Goal: Task Accomplishment & Management: Complete application form

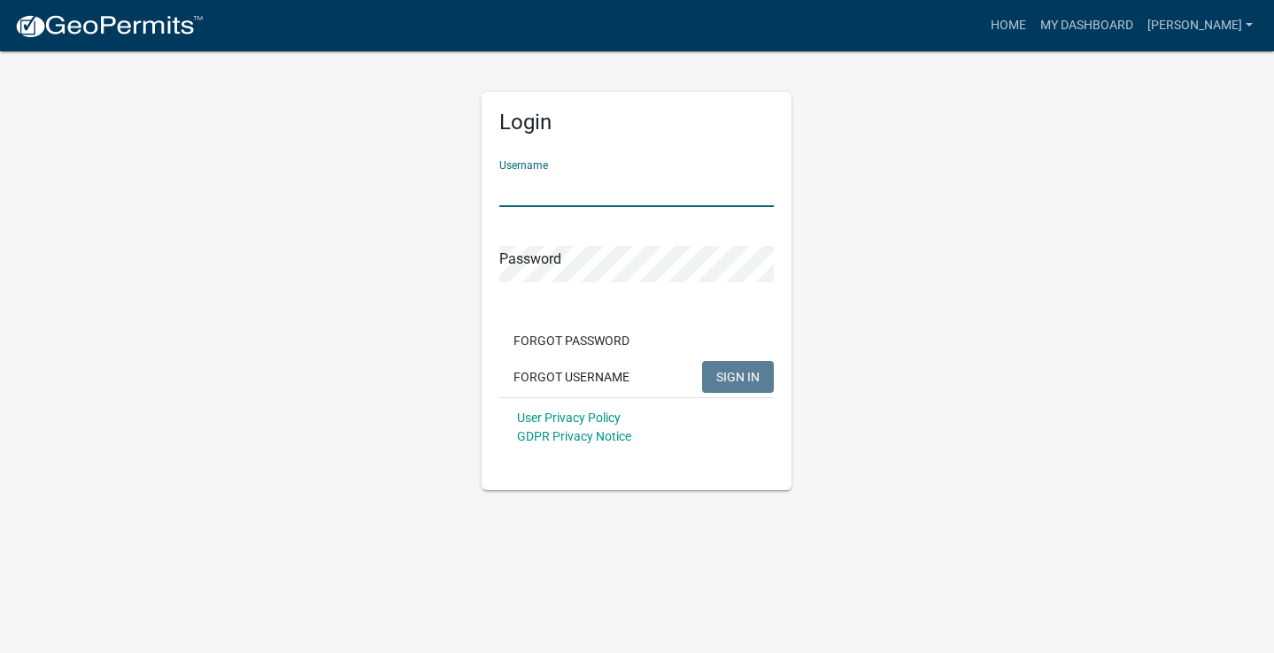
type input "[PERSON_NAME]"
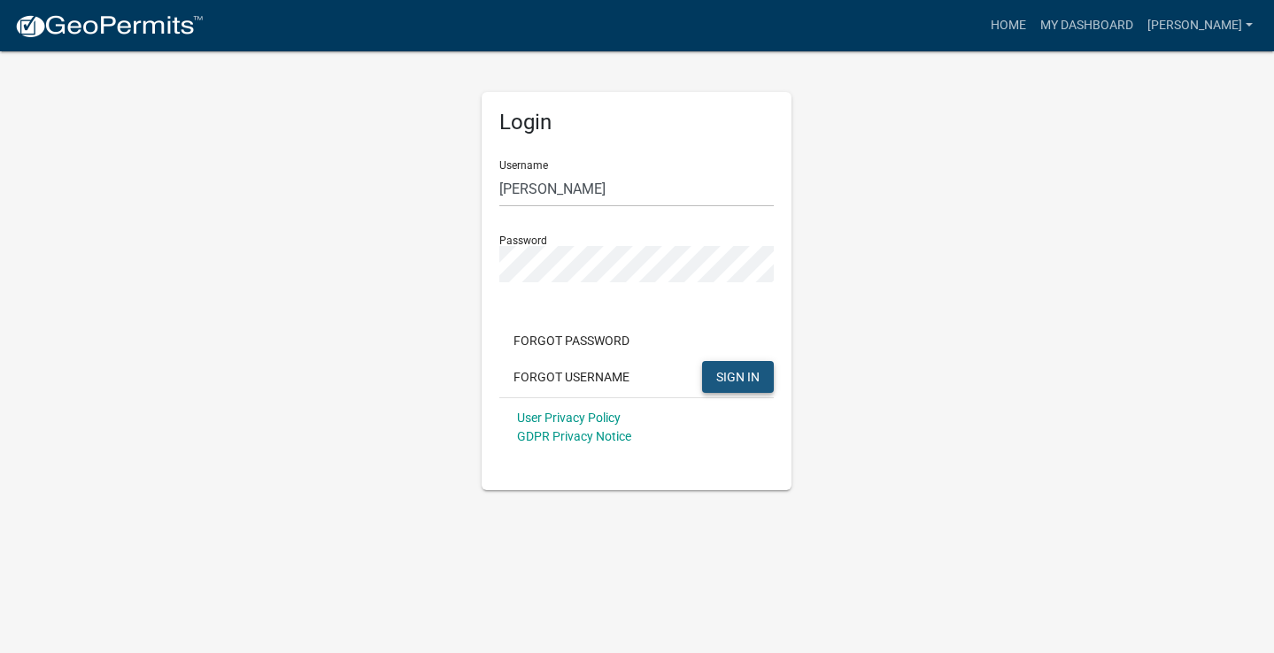
click at [720, 373] on span "SIGN IN" at bounding box center [737, 376] width 43 height 14
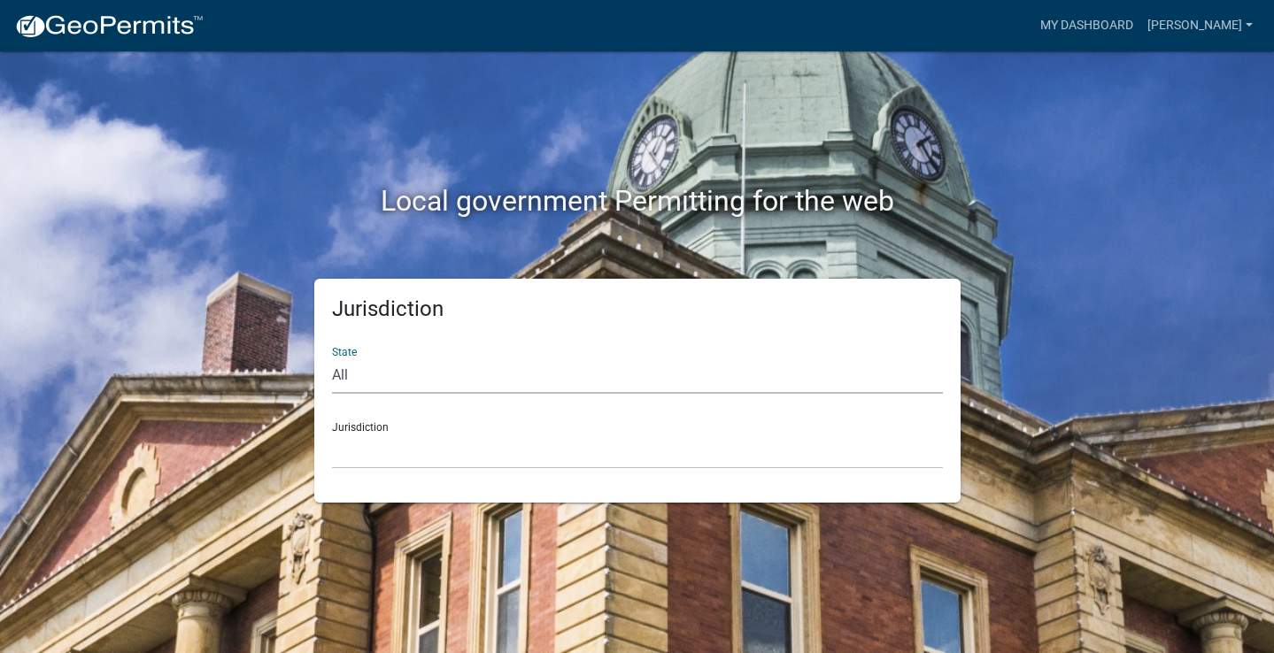
select select "[US_STATE]"
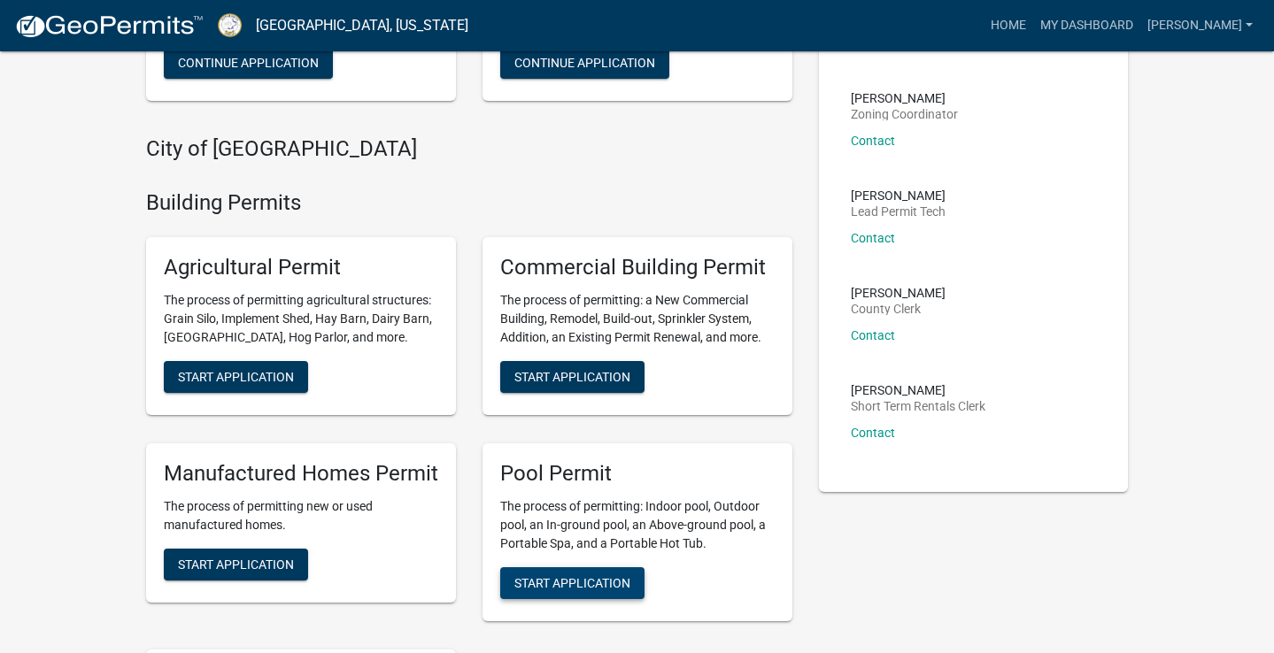
scroll to position [306, 0]
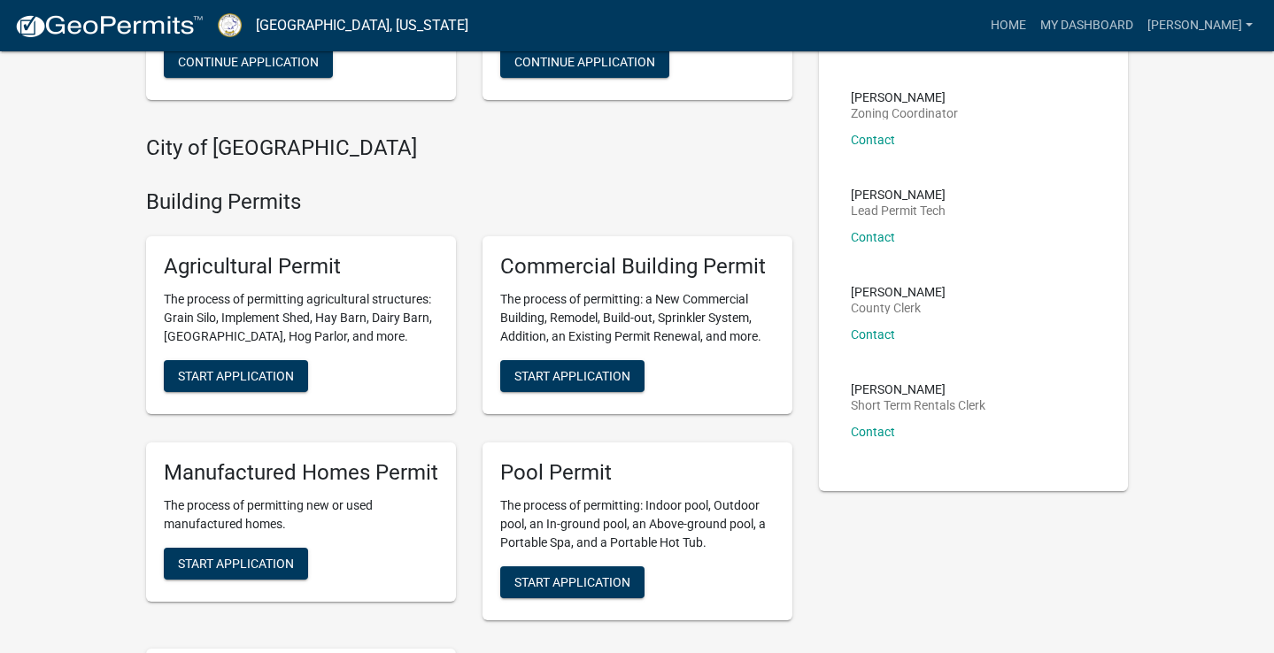
click at [569, 282] on div "Commercial Building Permit The process of permitting: a New Commercial Building…" at bounding box center [638, 325] width 310 height 178
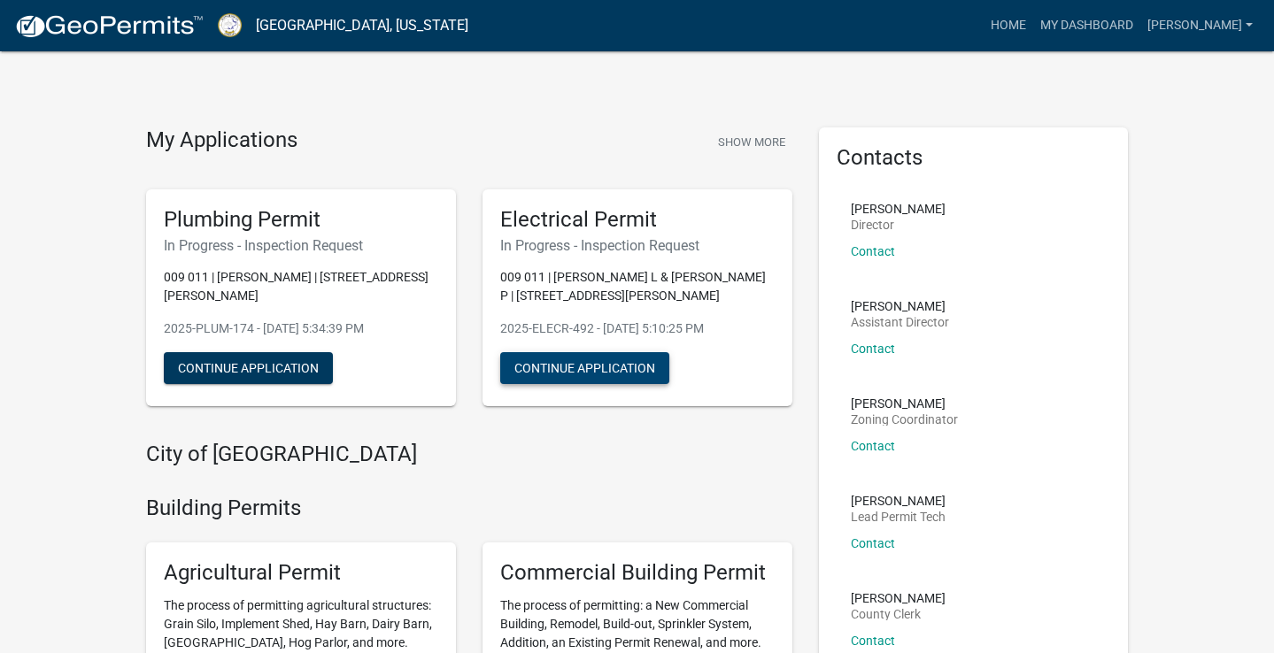
scroll to position [0, 0]
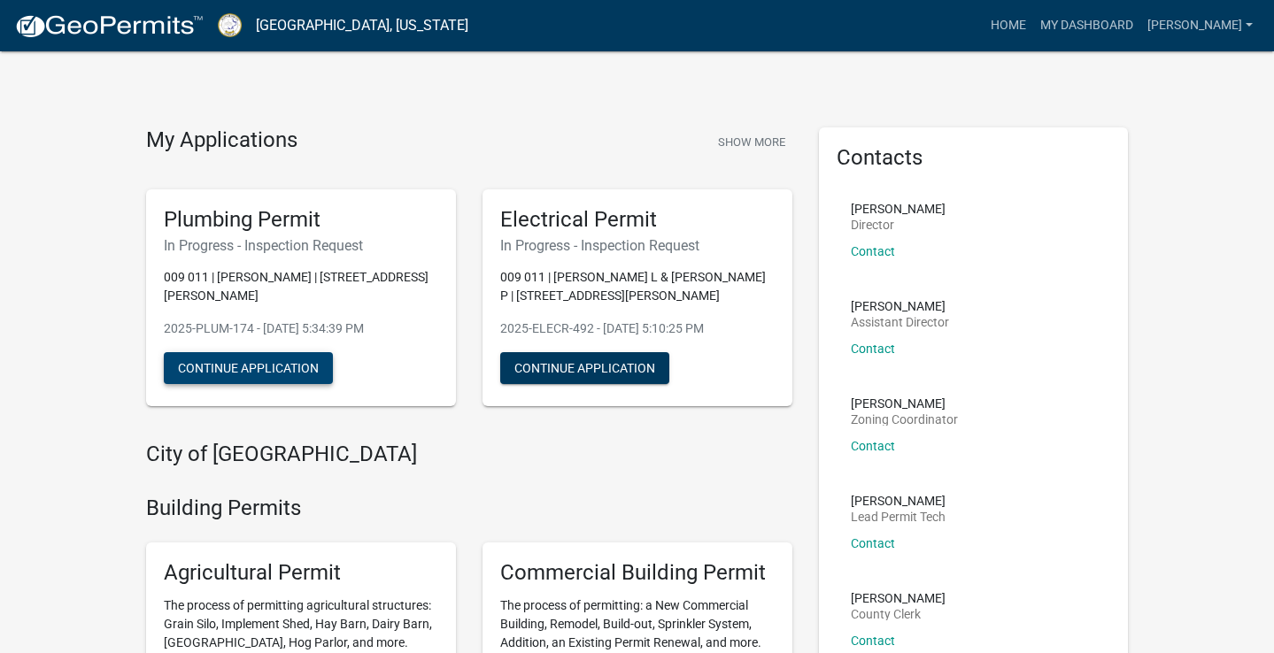
click at [251, 352] on button "Continue Application" at bounding box center [248, 368] width 169 height 32
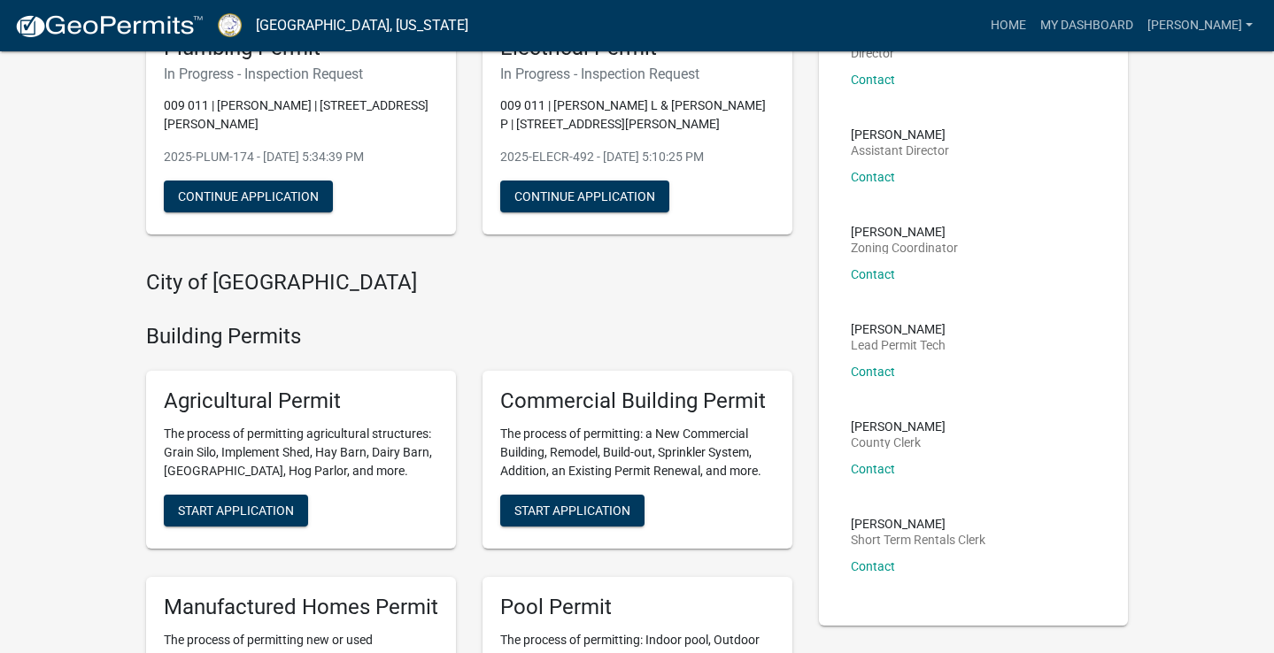
scroll to position [194, 0]
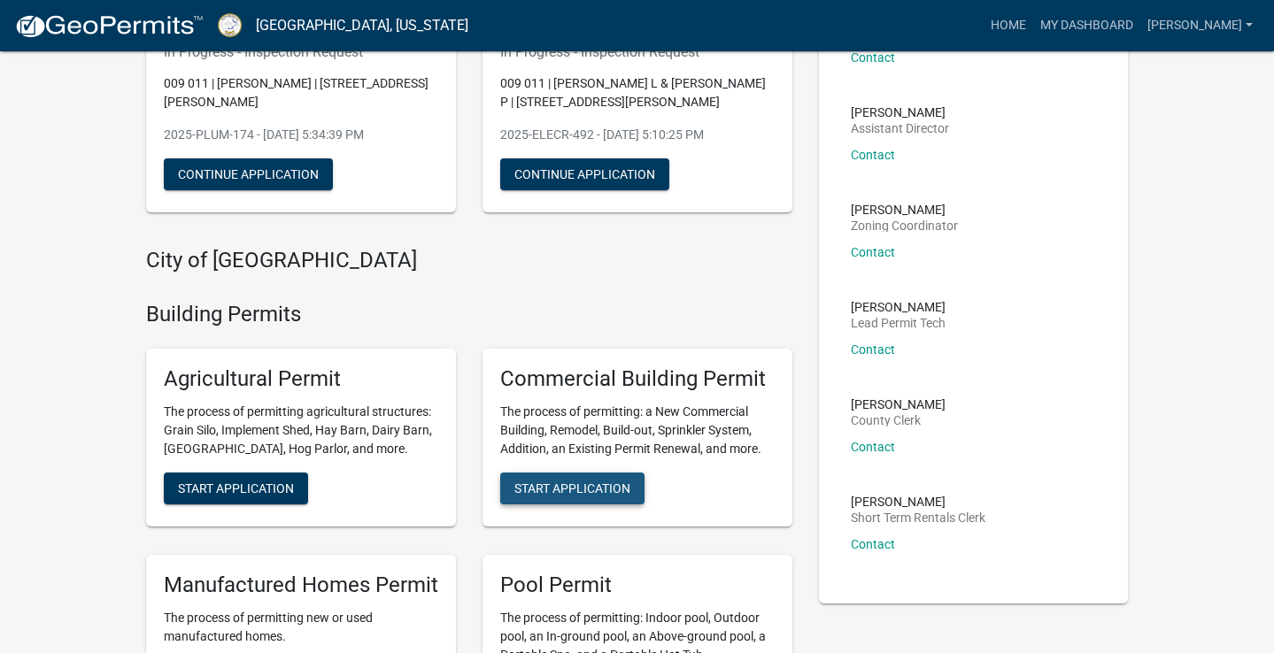
click at [547, 486] on span "Start Application" at bounding box center [572, 488] width 116 height 14
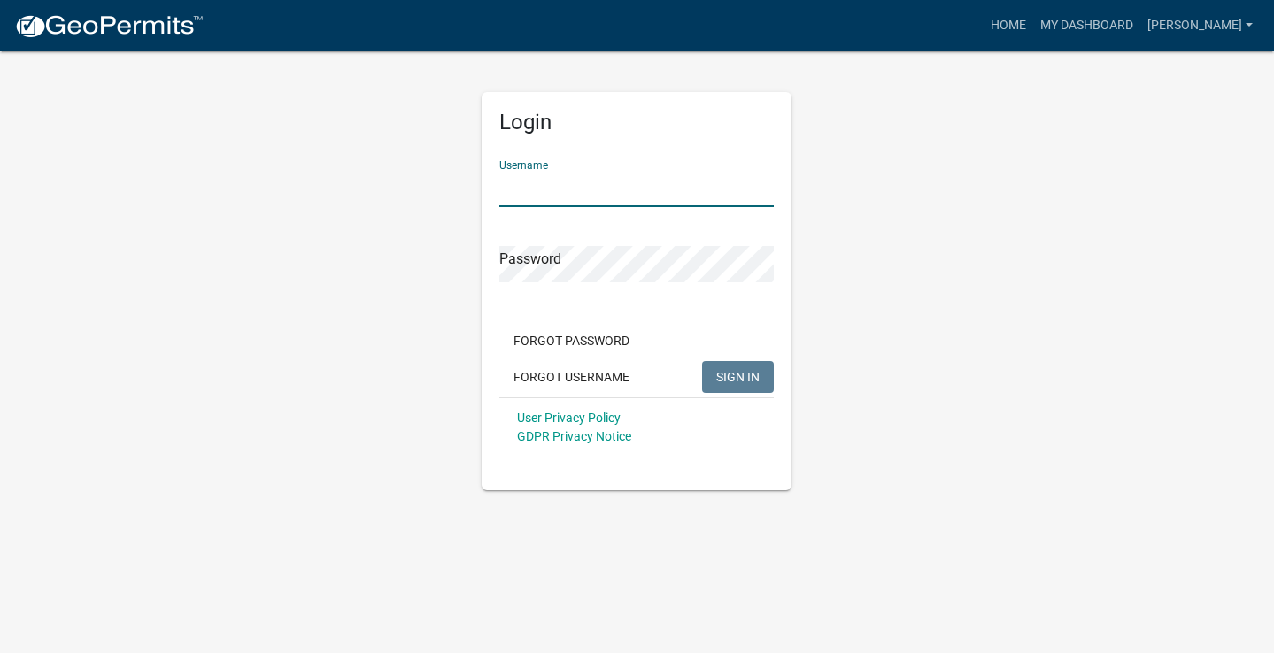
type input "[PERSON_NAME]"
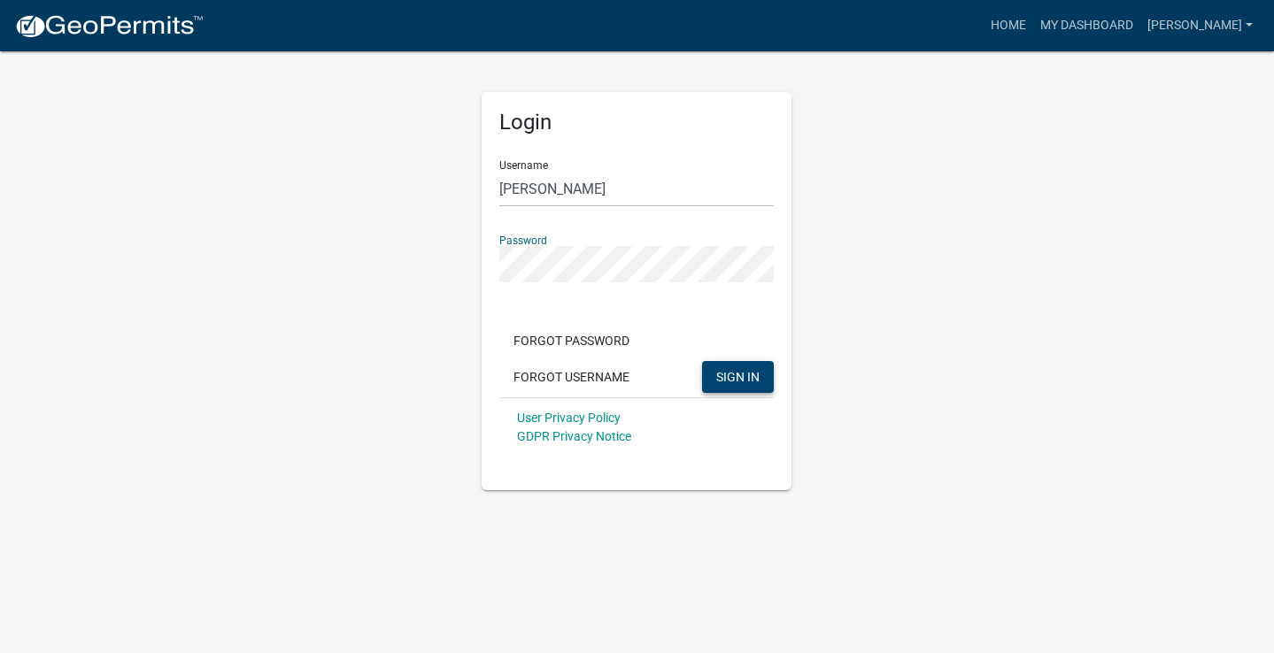
click at [738, 380] on span "SIGN IN" at bounding box center [737, 376] width 43 height 14
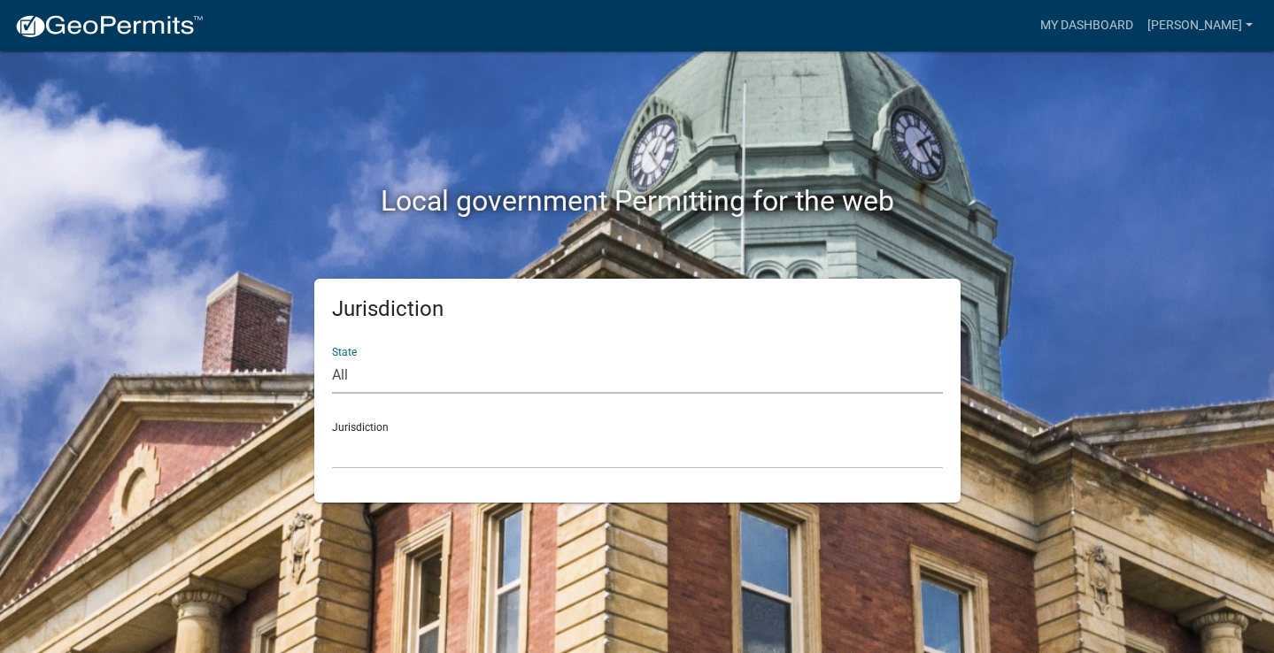
select select "[US_STATE]"
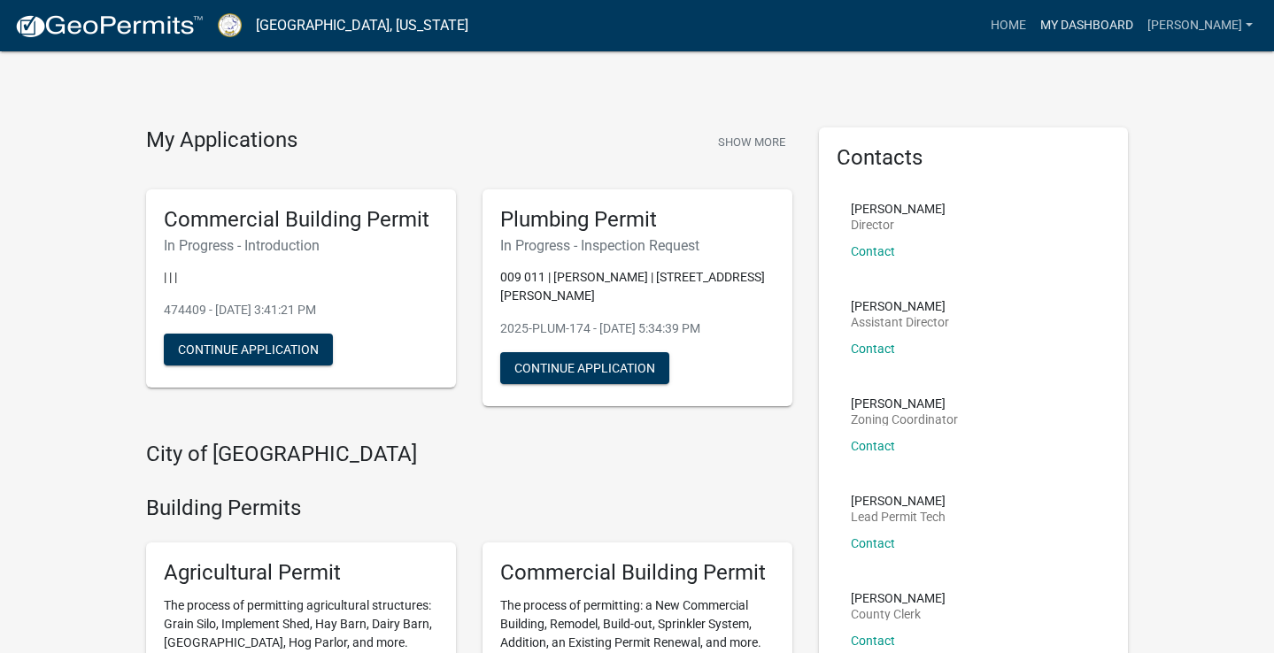
click at [1103, 28] on link "My Dashboard" at bounding box center [1086, 26] width 107 height 34
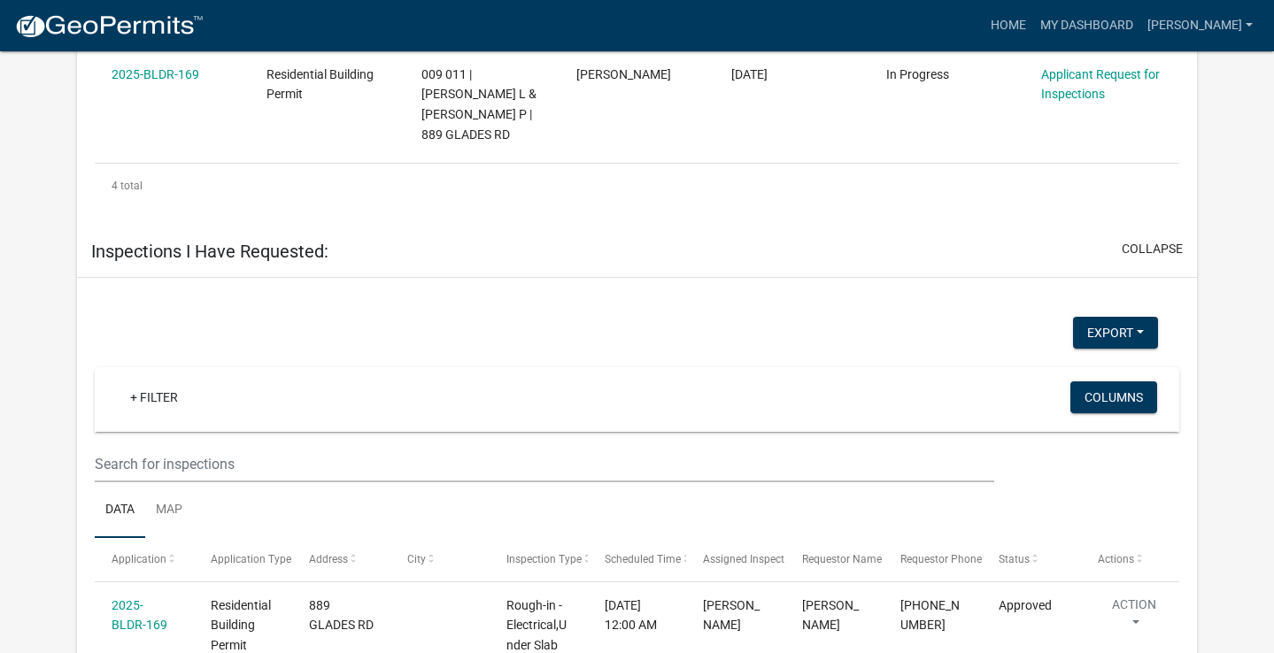
scroll to position [1572, 0]
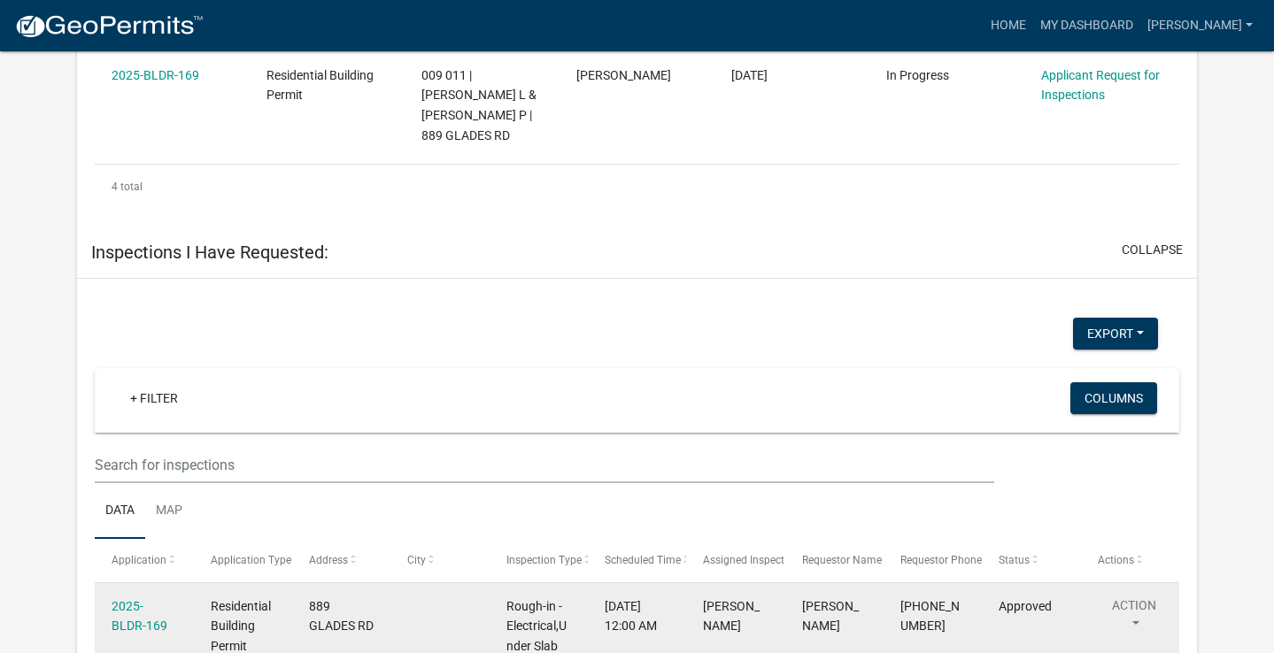
click at [1132, 597] on button "Action" at bounding box center [1134, 619] width 73 height 44
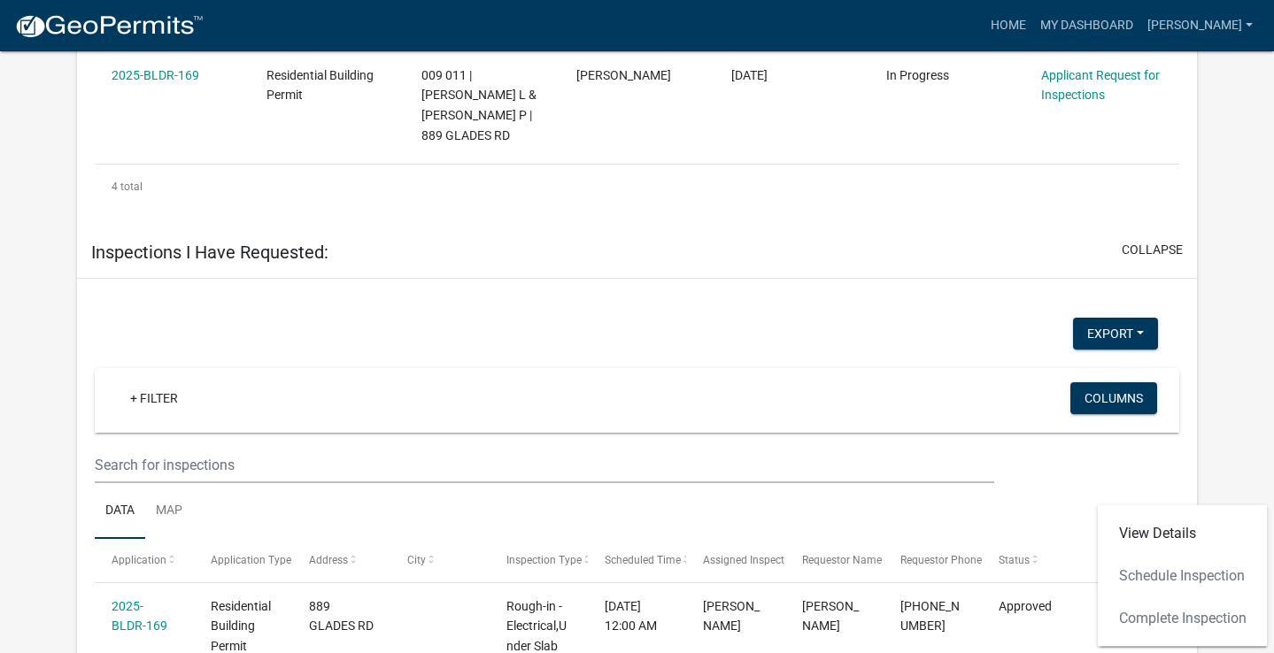
click at [1132, 576] on div "View Details Schedule Inspection Complete Inspection" at bounding box center [1183, 577] width 170 height 142
click at [1191, 573] on div "View Details Schedule Inspection Complete Inspection" at bounding box center [1183, 577] width 170 height 142
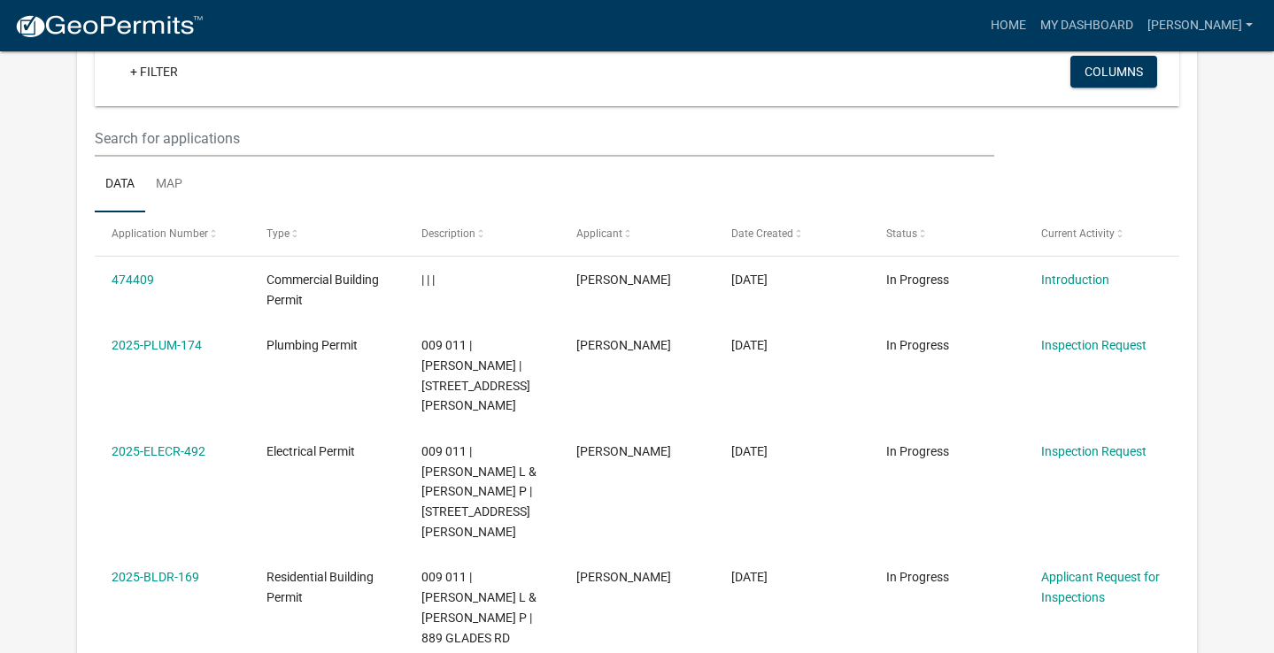
scroll to position [175, 0]
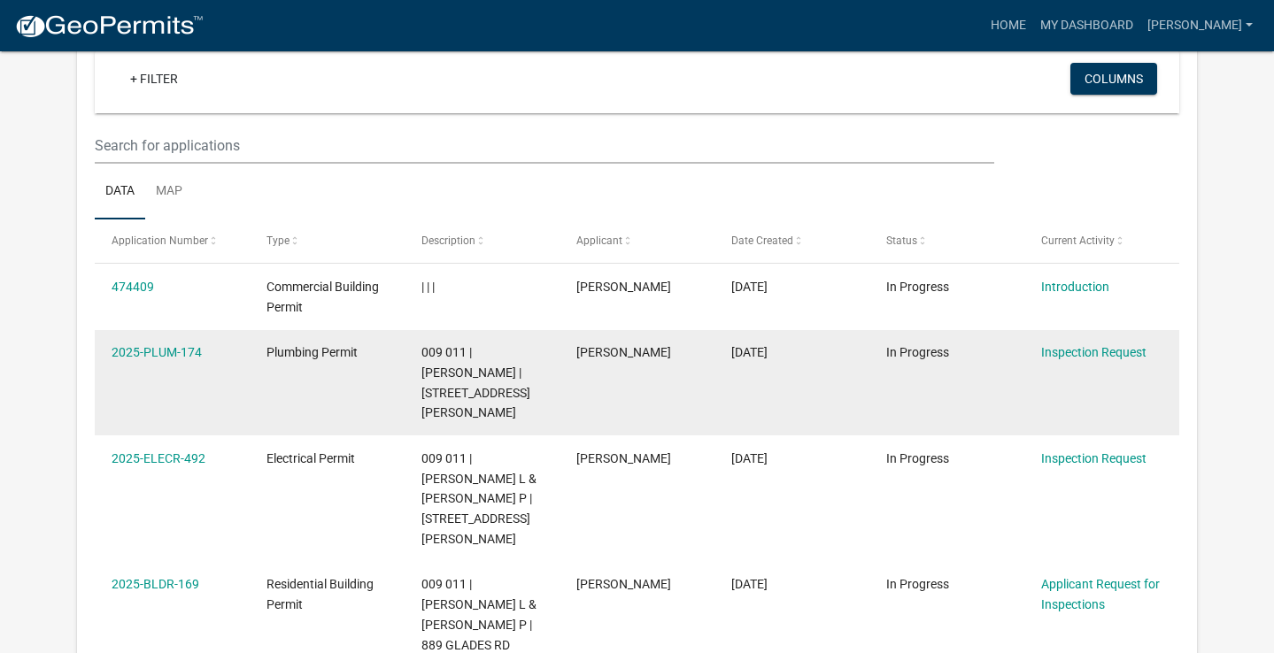
click at [1084, 364] on datatable-body-cell "Inspection Request" at bounding box center [1101, 383] width 155 height 106
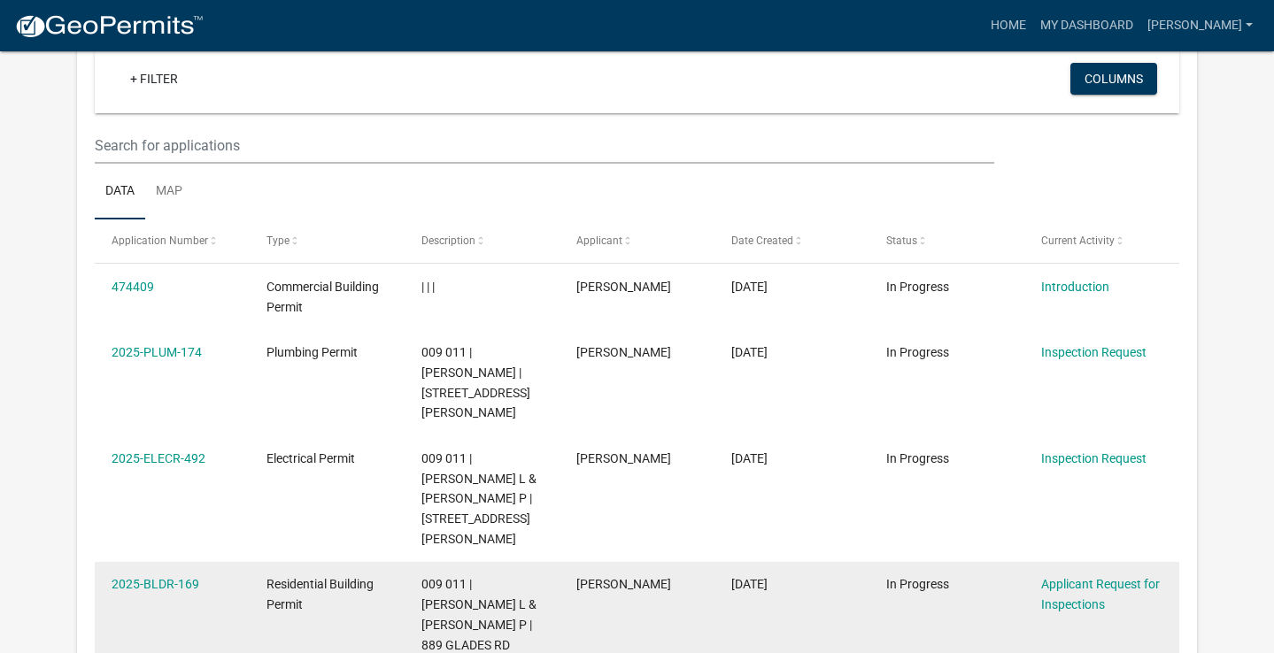
click at [1049, 575] on div "Applicant Request for Inspections" at bounding box center [1101, 595] width 121 height 41
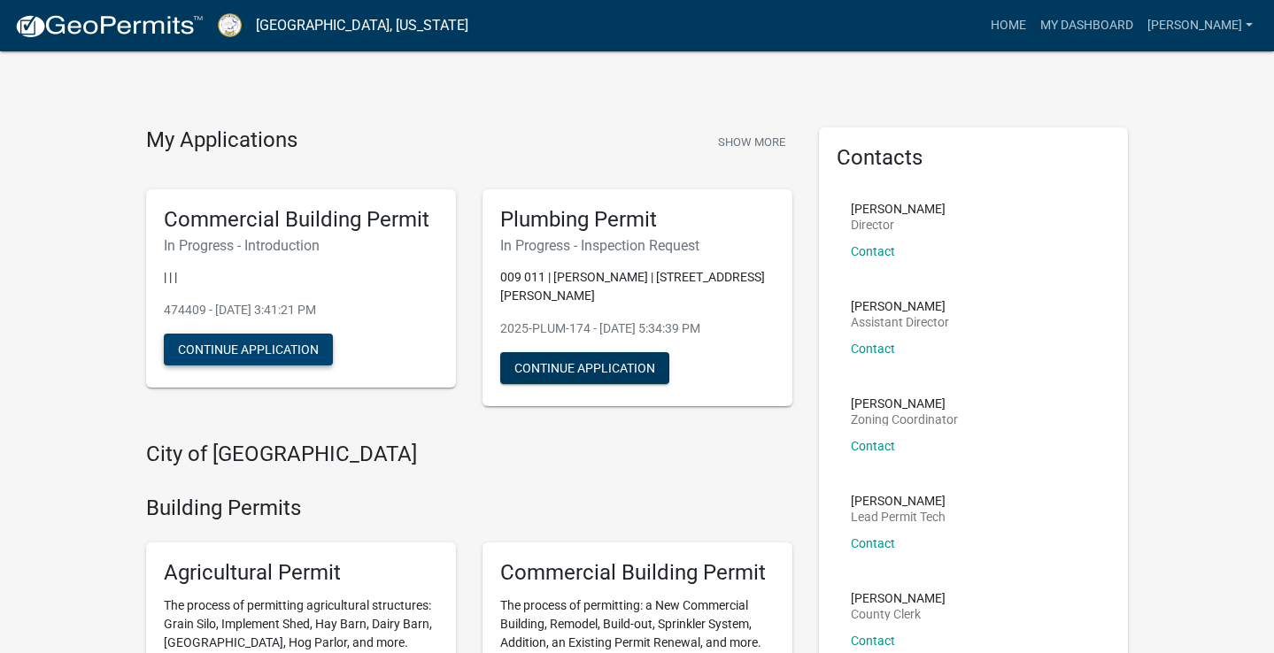
click at [213, 344] on button "Continue Application" at bounding box center [248, 350] width 169 height 32
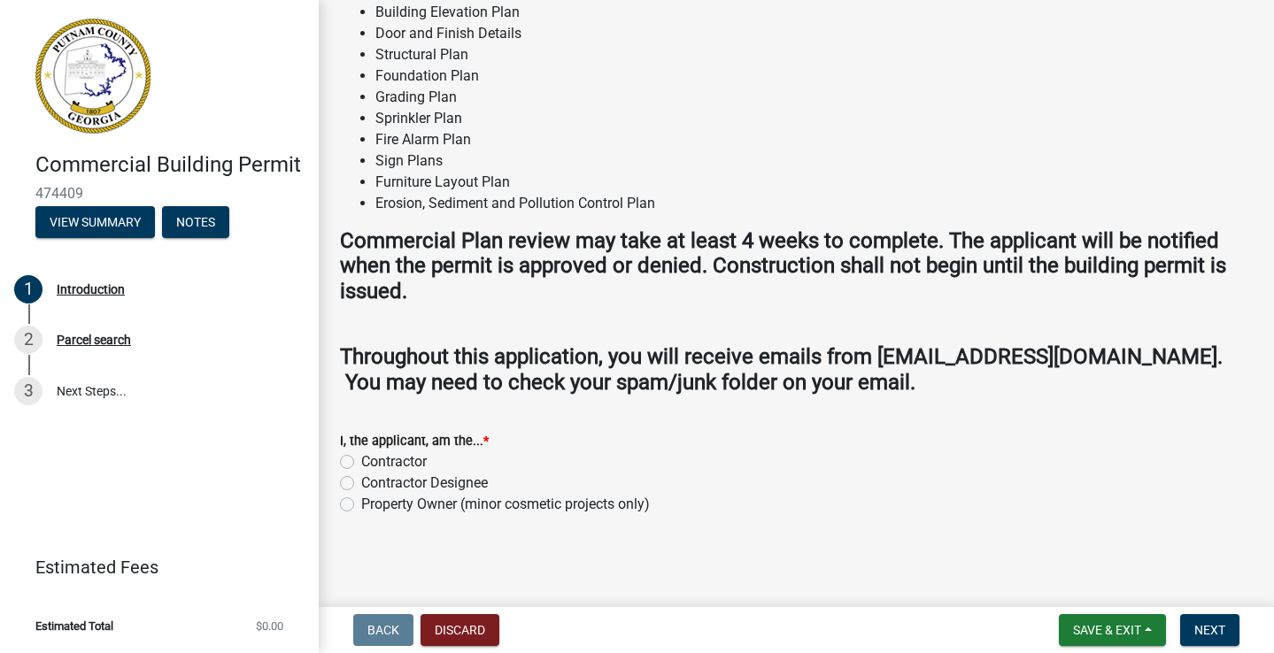
scroll to position [1603, 0]
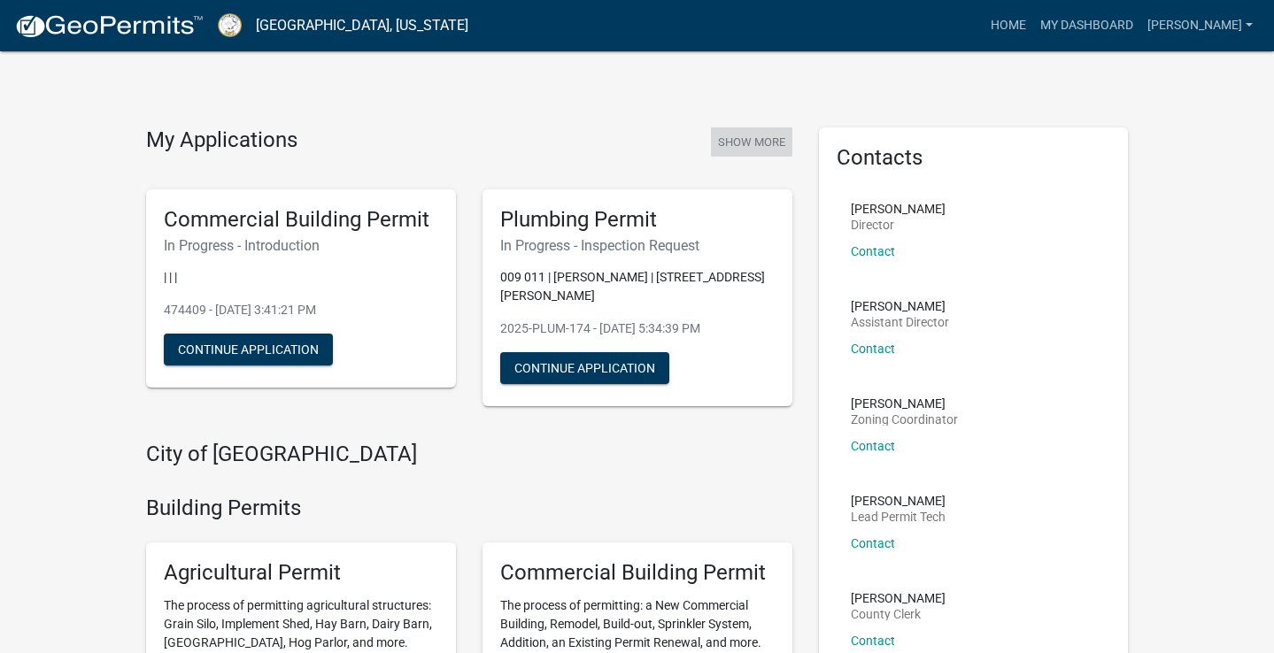
click at [727, 141] on button "Show More" at bounding box center [751, 142] width 81 height 29
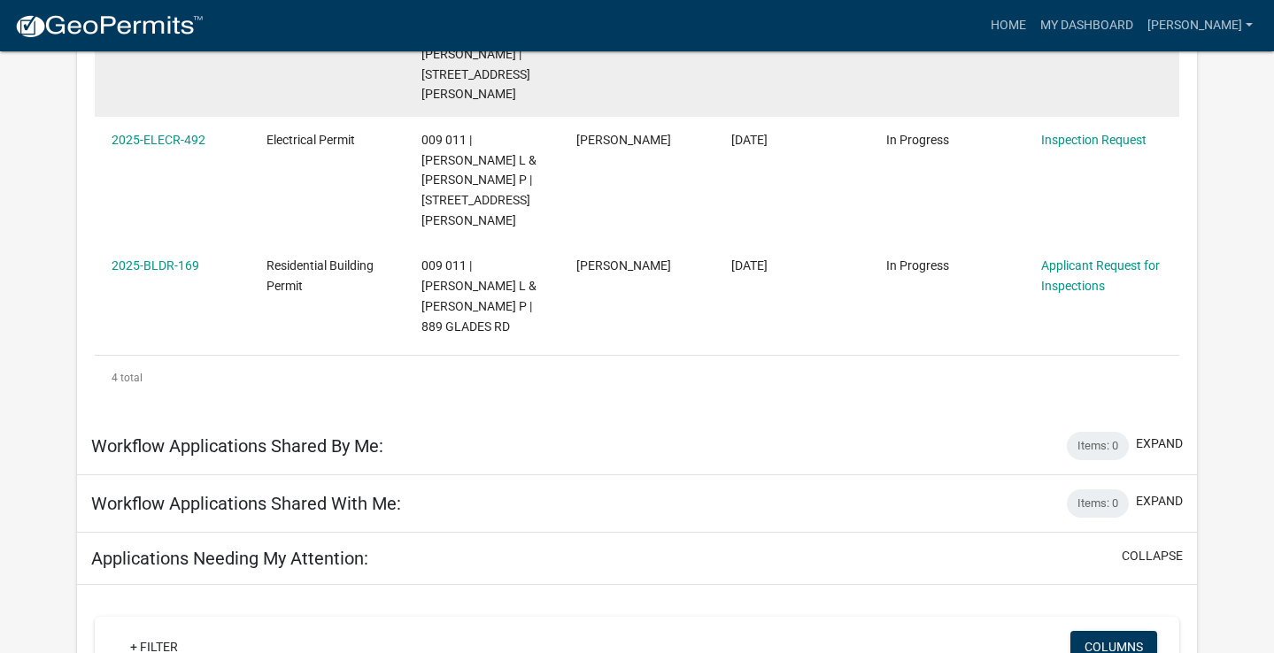
scroll to position [496, 0]
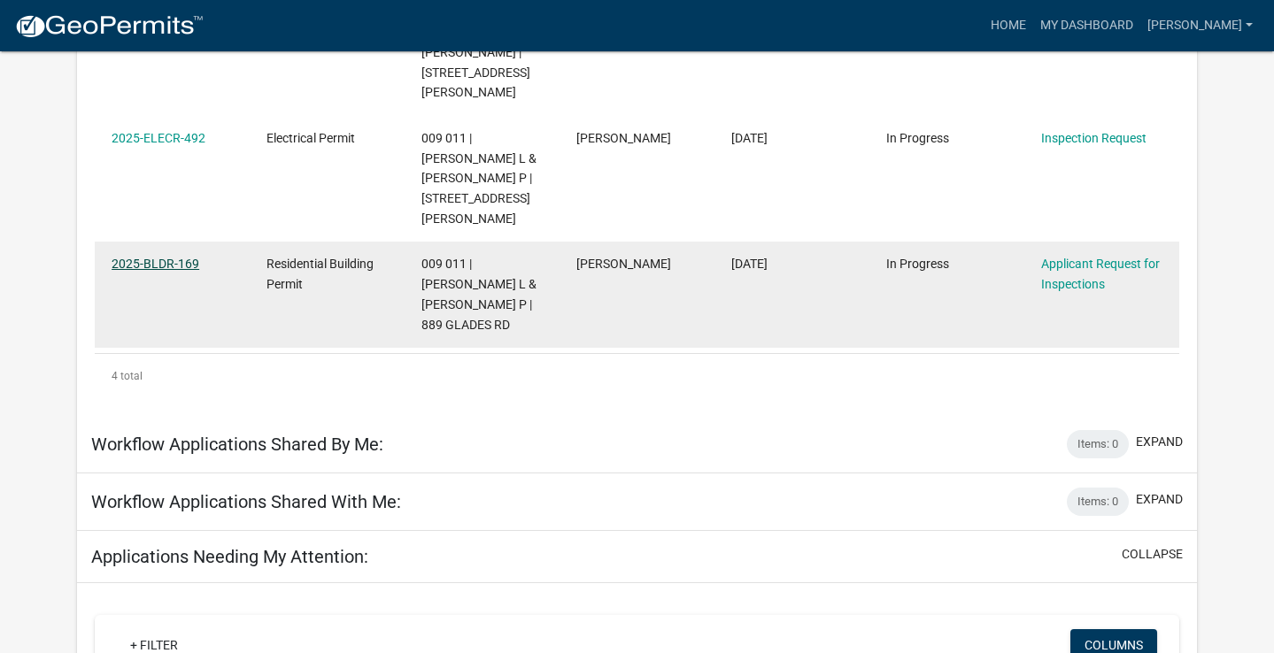
click at [143, 257] on link "2025-BLDR-169" at bounding box center [156, 264] width 88 height 14
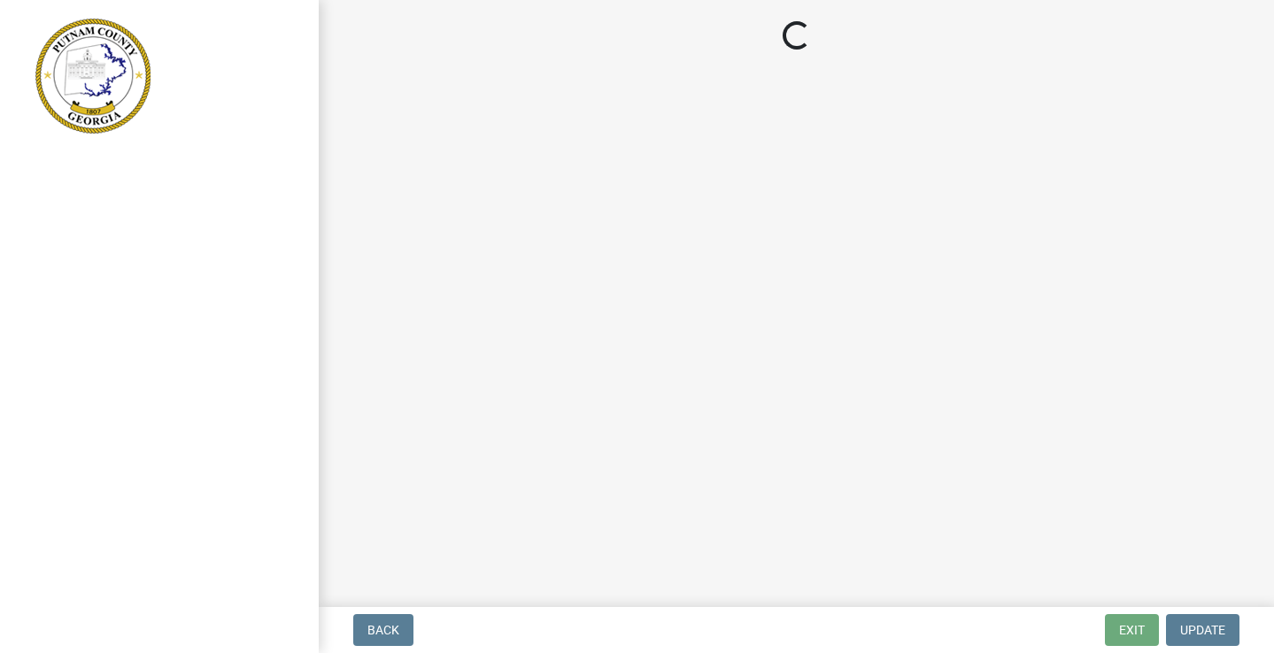
click at [143, 218] on div at bounding box center [159, 326] width 319 height 653
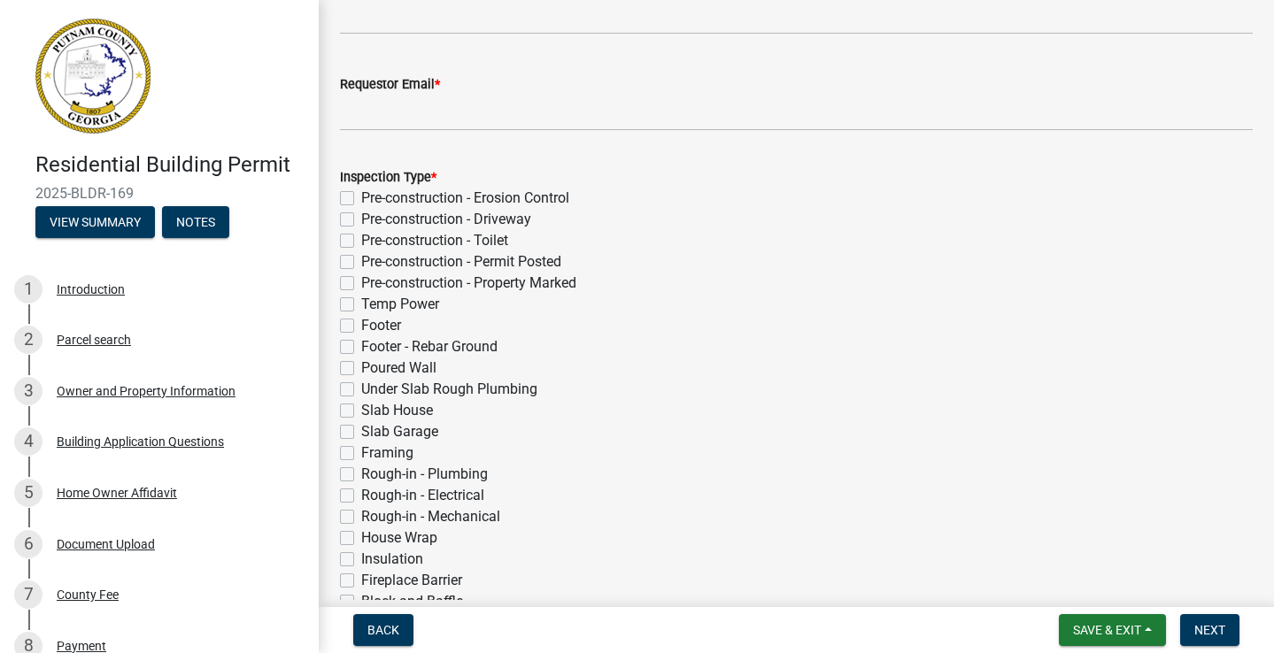
scroll to position [290, 0]
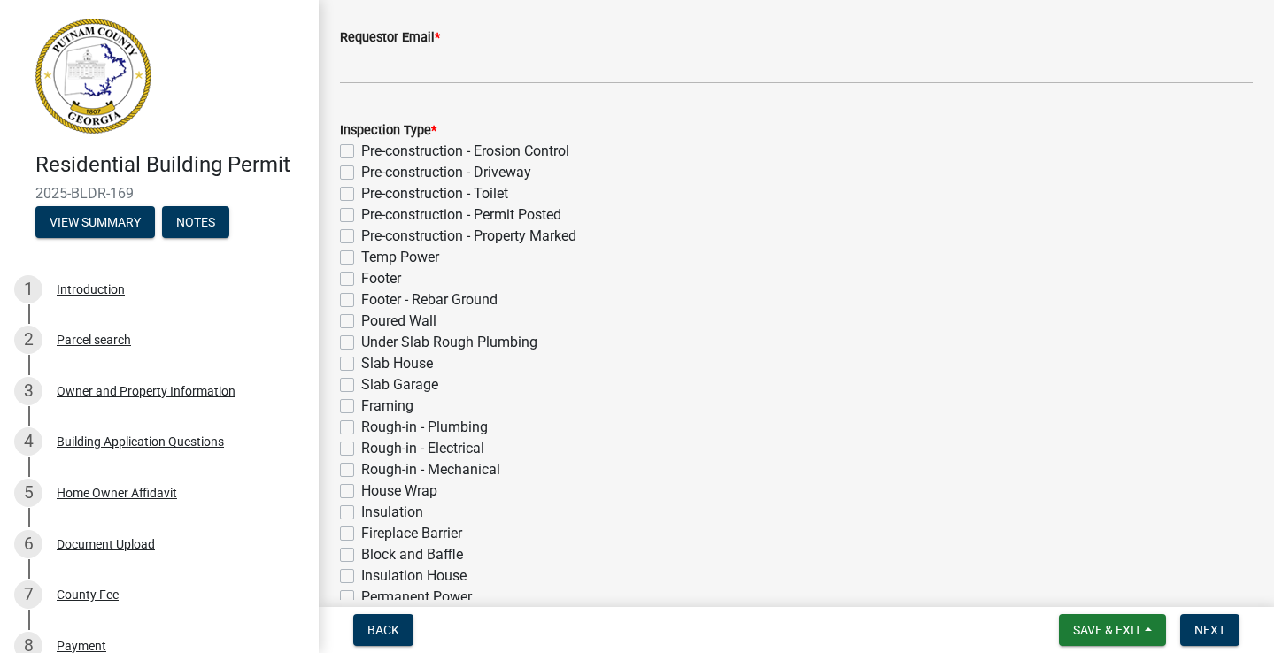
click at [361, 300] on label "Footer - Rebar Ground" at bounding box center [429, 300] width 136 height 21
click at [361, 300] on input "Footer - Rebar Ground" at bounding box center [367, 296] width 12 height 12
checkbox input "true"
checkbox input "false"
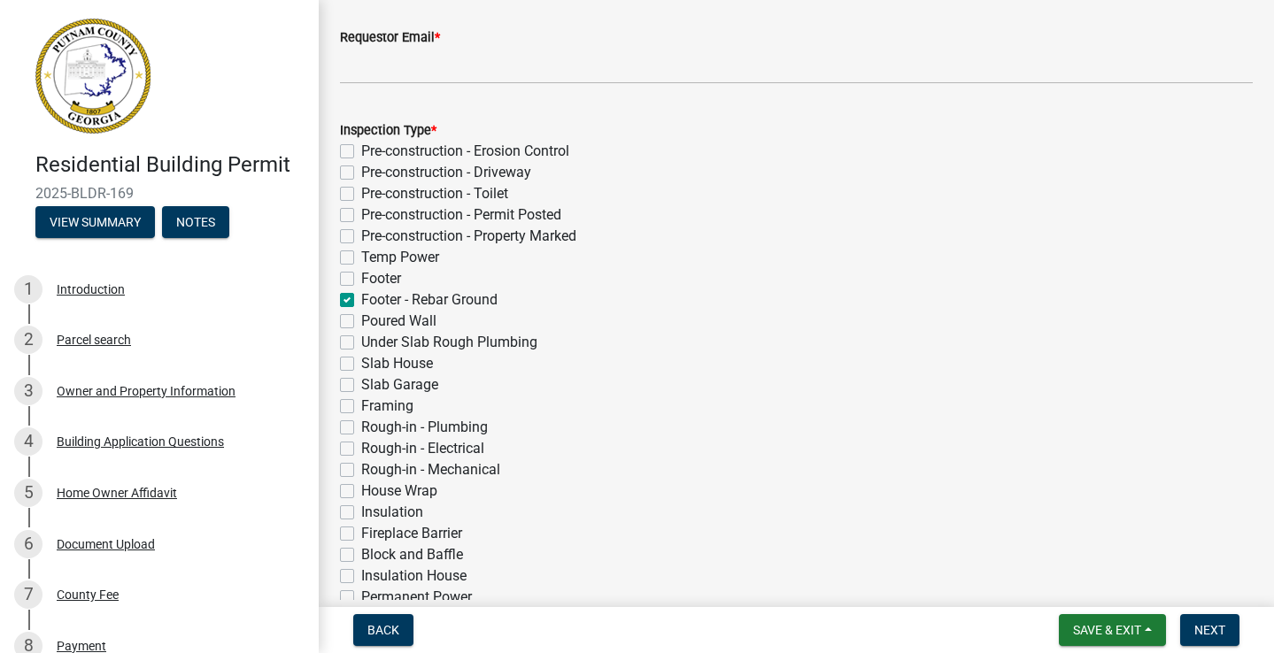
checkbox input "false"
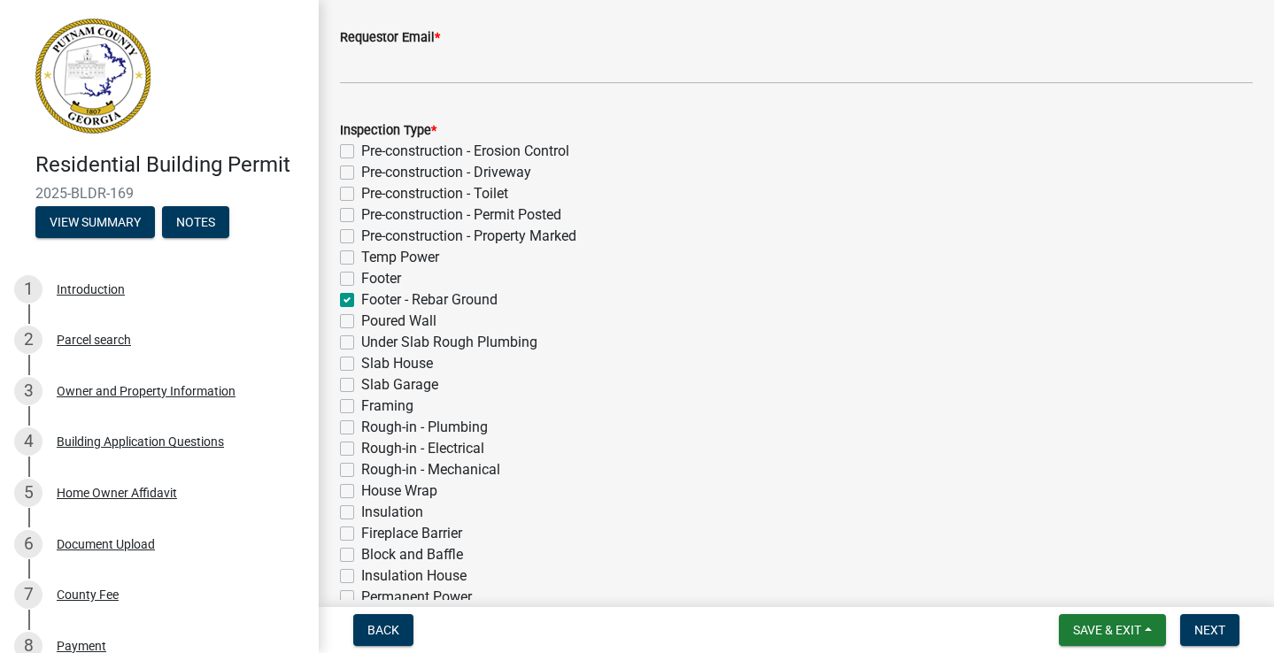
checkbox input "true"
checkbox input "false"
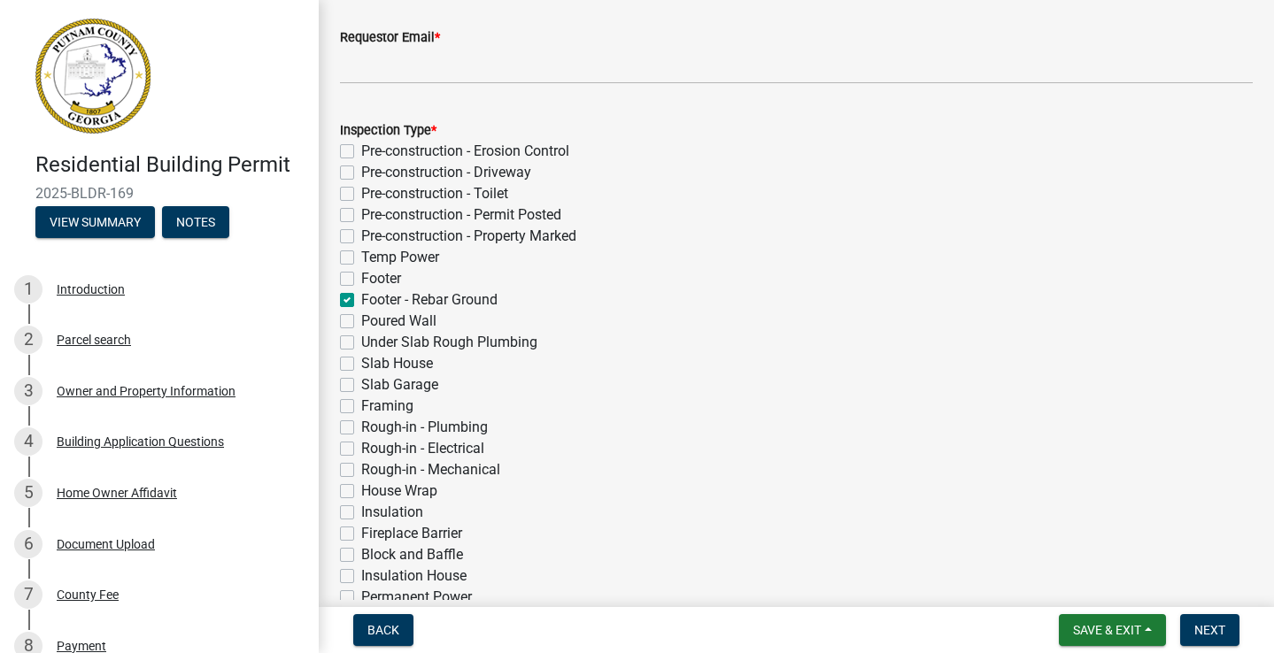
checkbox input "false"
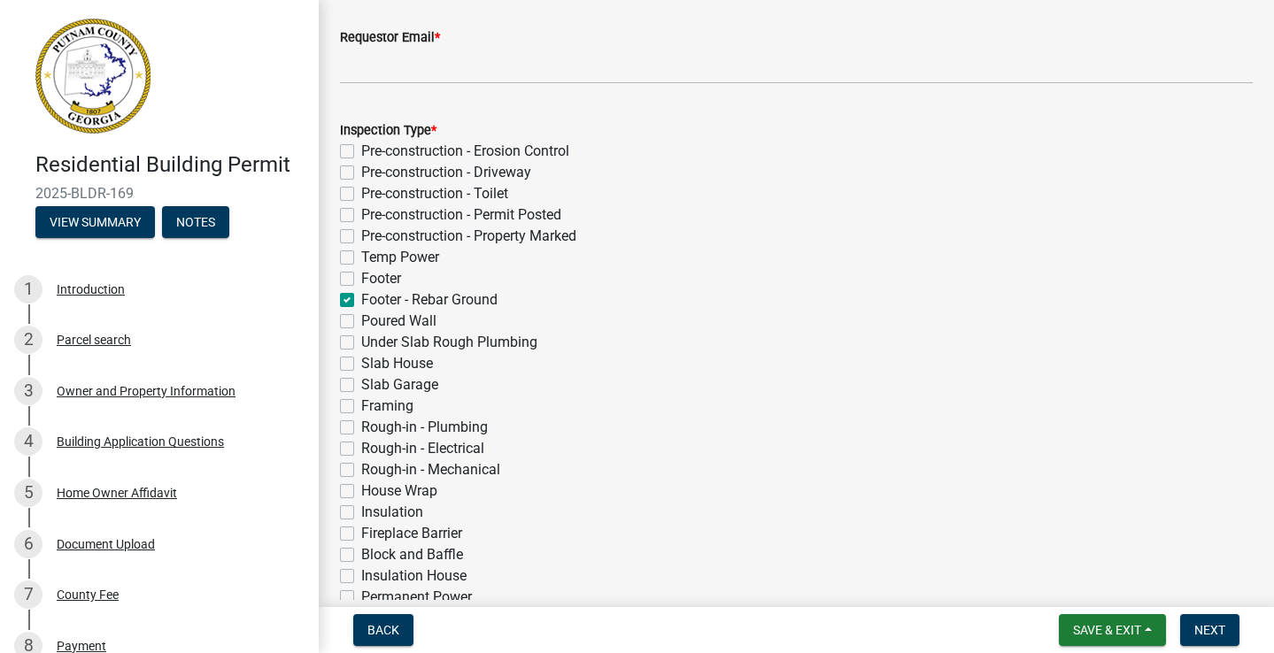
checkbox input "false"
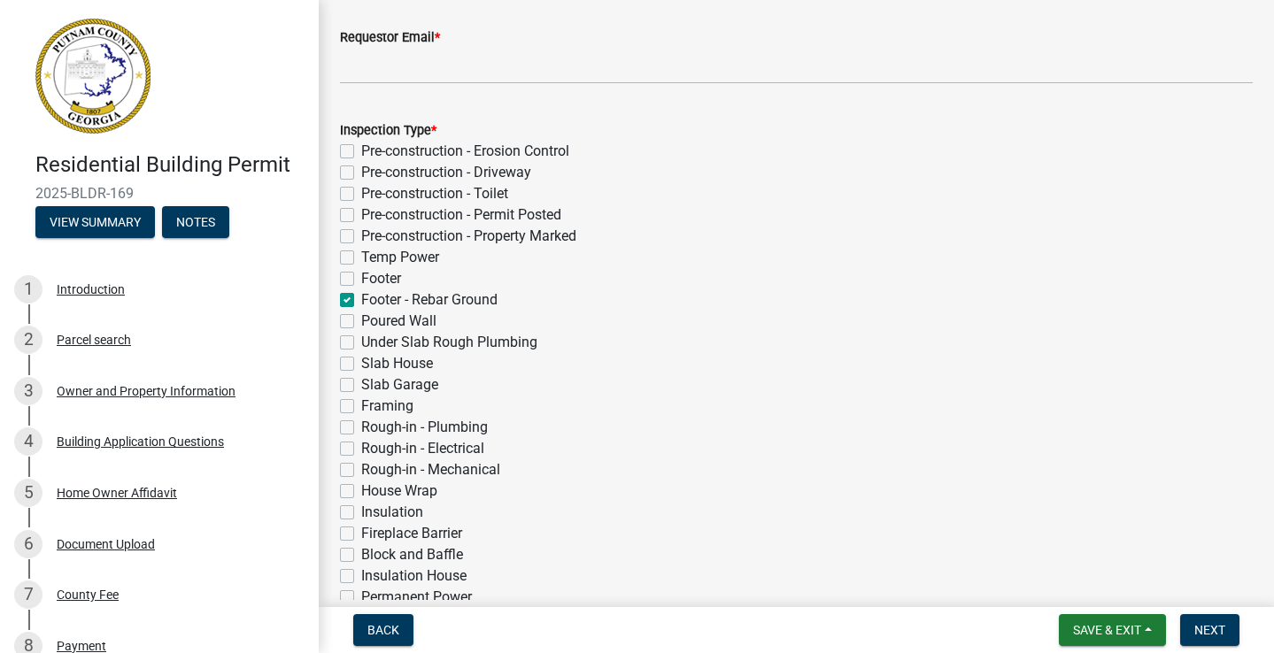
checkbox input "false"
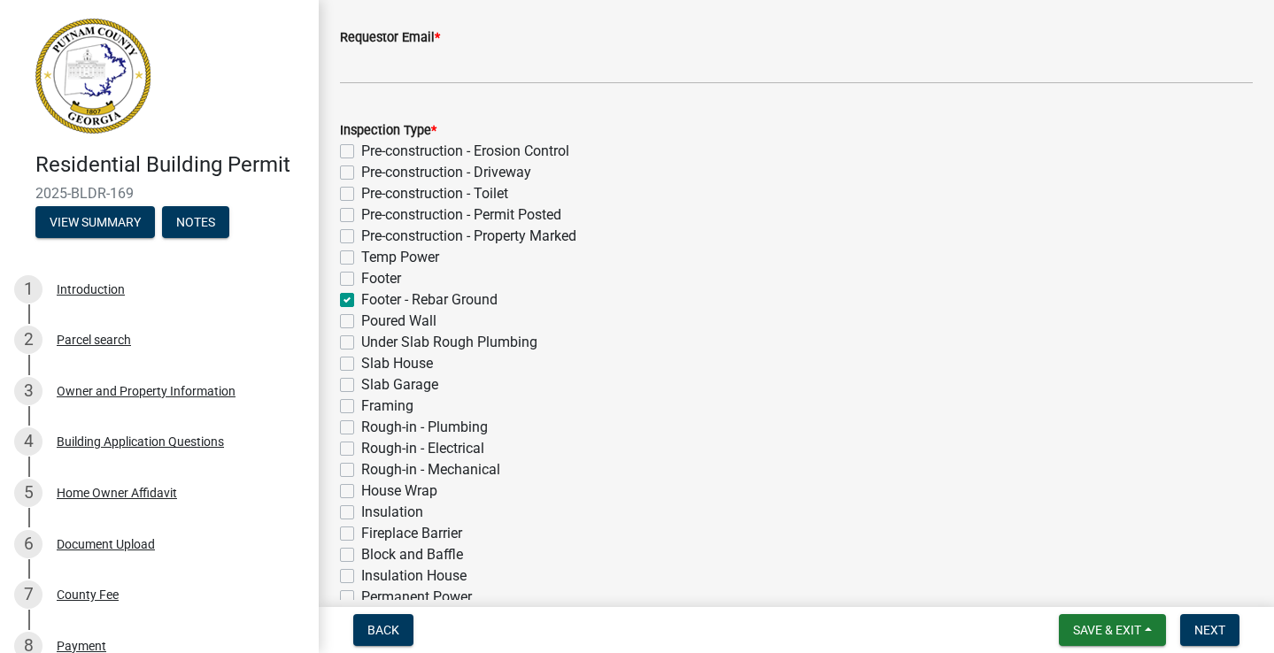
checkbox input "false"
click at [361, 280] on label "Footer" at bounding box center [381, 278] width 40 height 21
click at [361, 280] on input "Footer" at bounding box center [367, 274] width 12 height 12
checkbox input "true"
checkbox input "false"
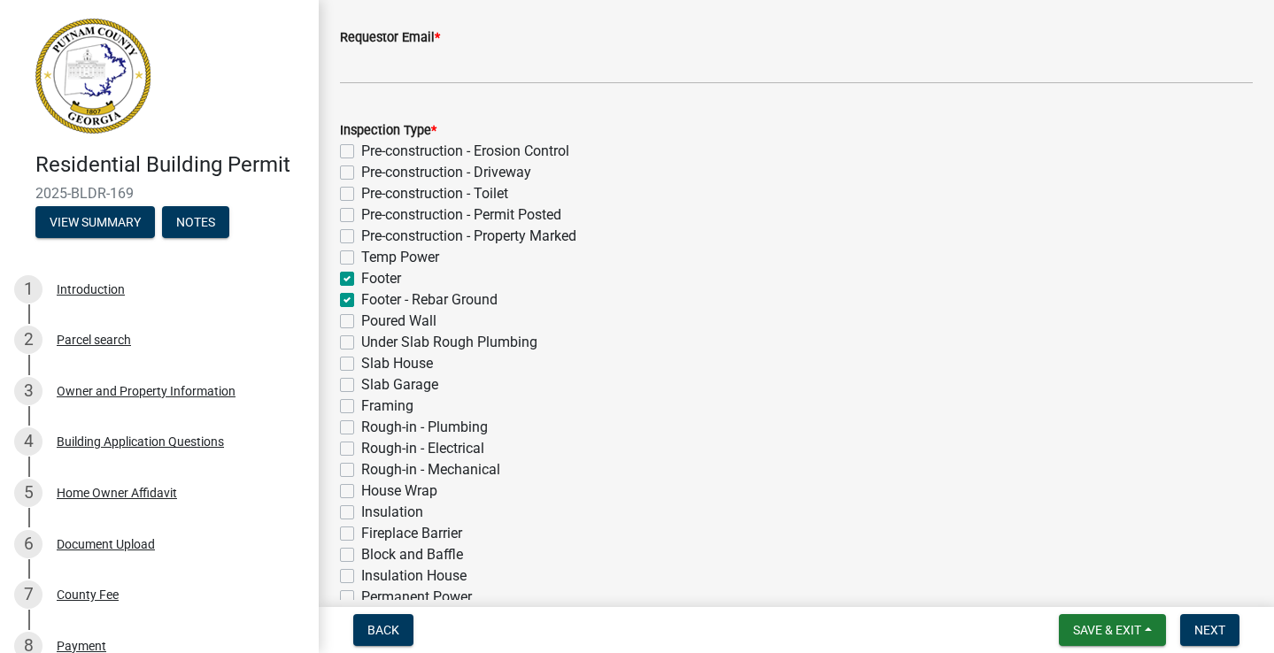
checkbox input "false"
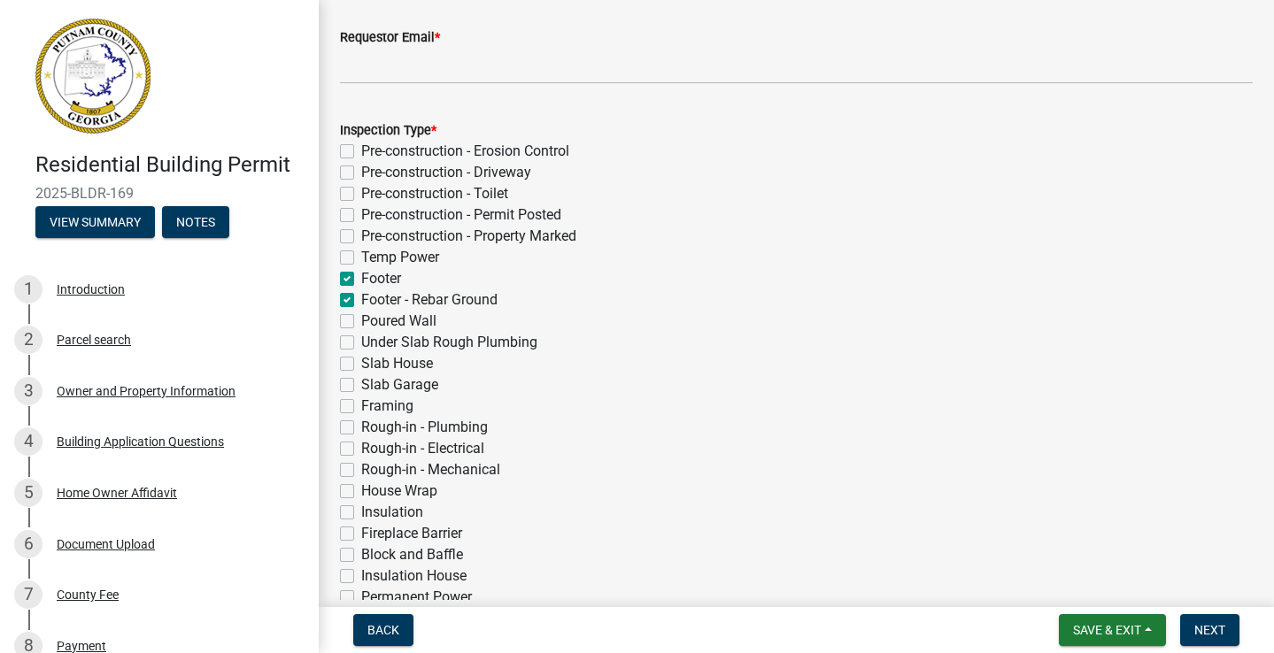
checkbox input "true"
checkbox input "false"
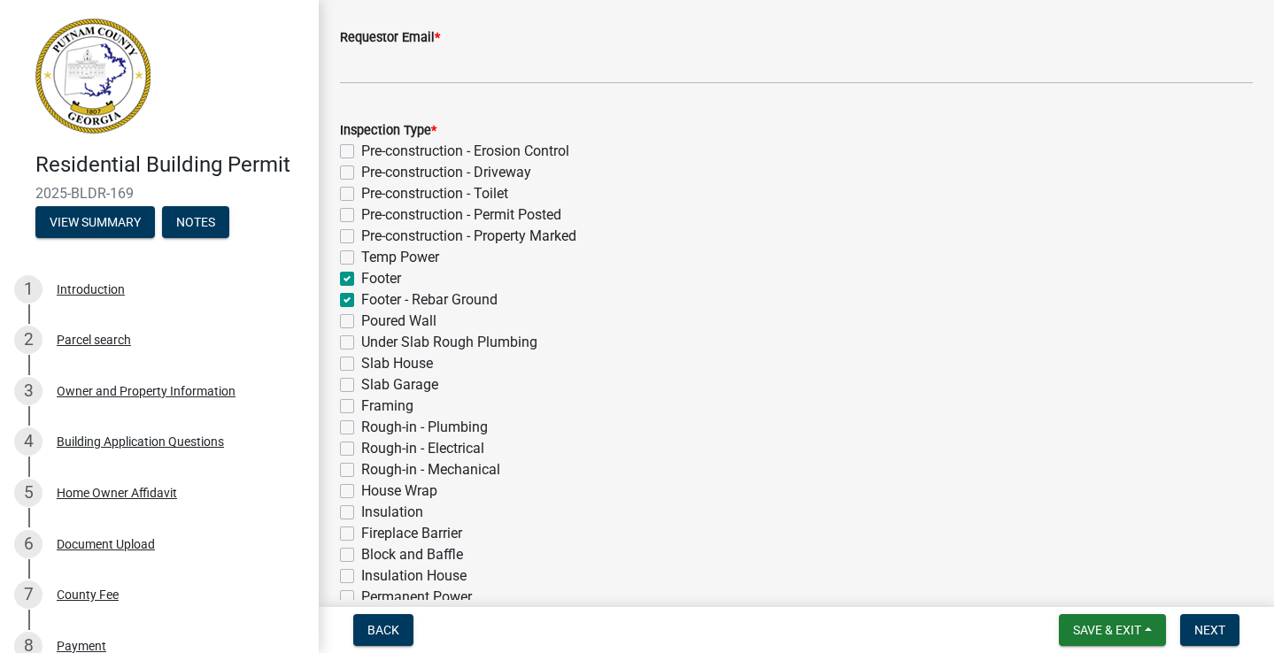
checkbox input "false"
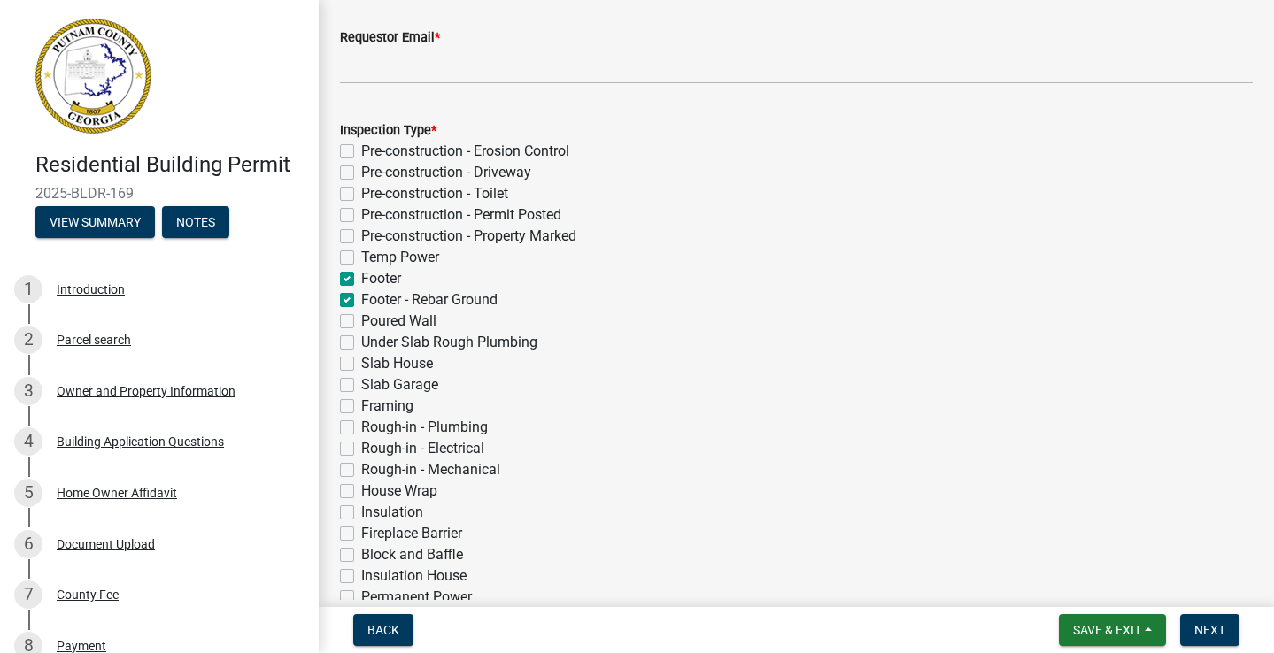
checkbox input "false"
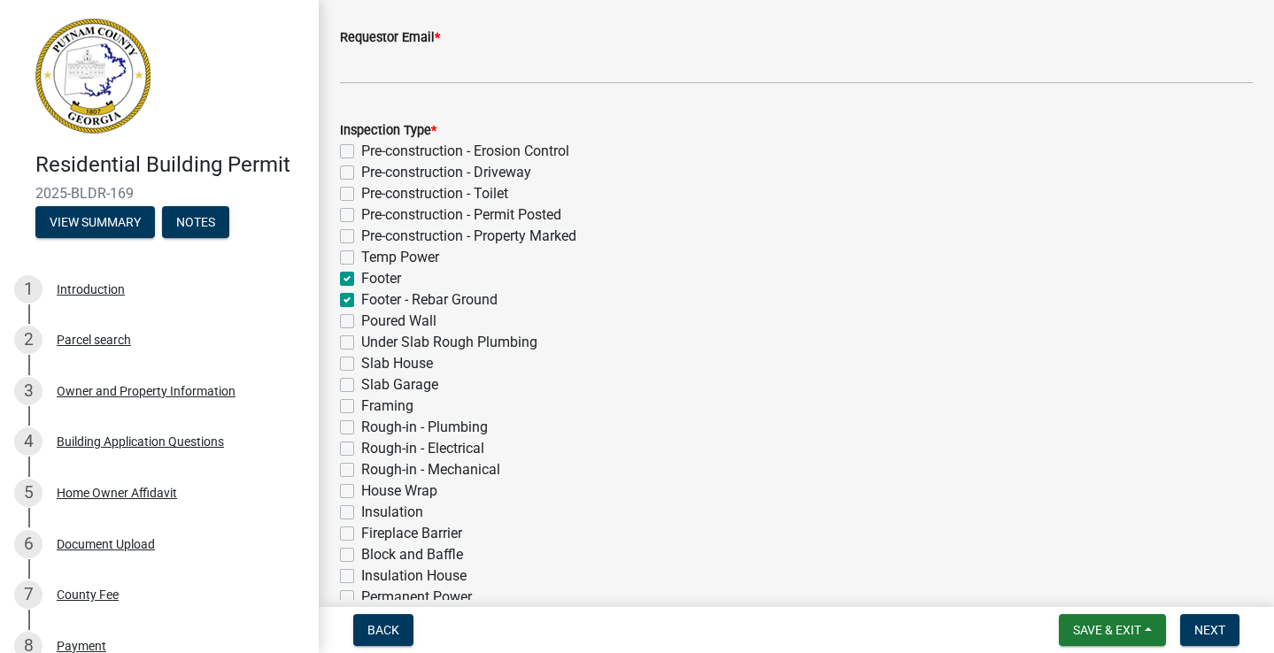
checkbox input "false"
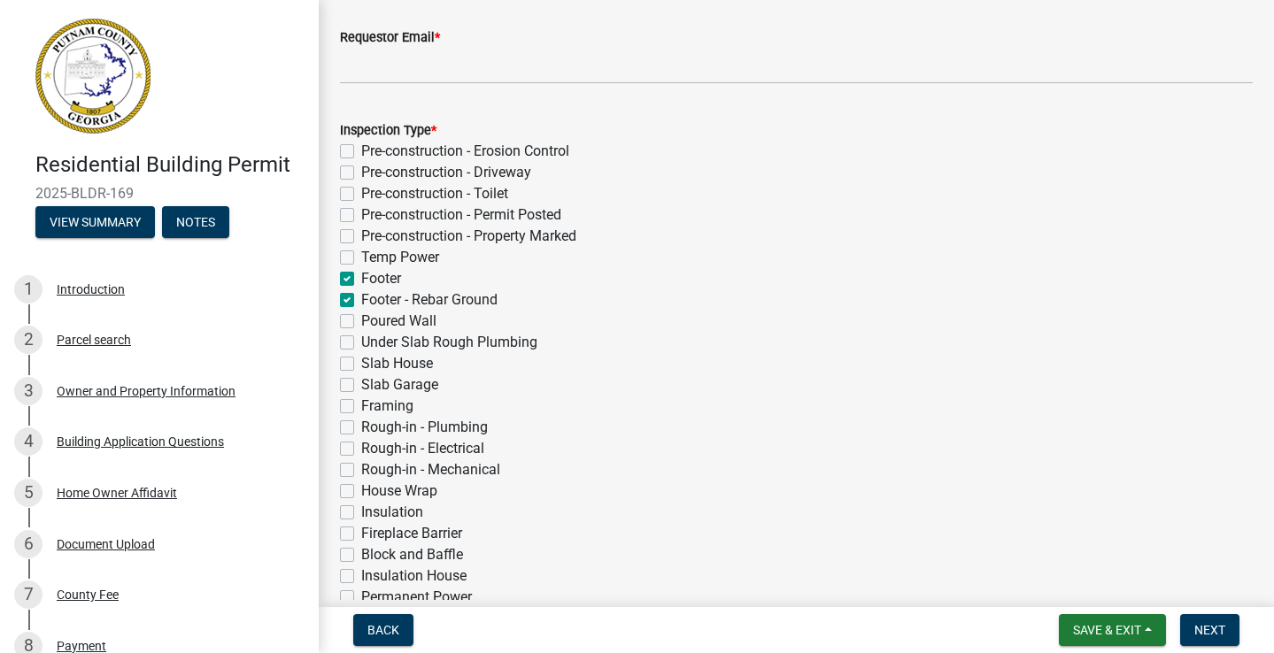
checkbox input "false"
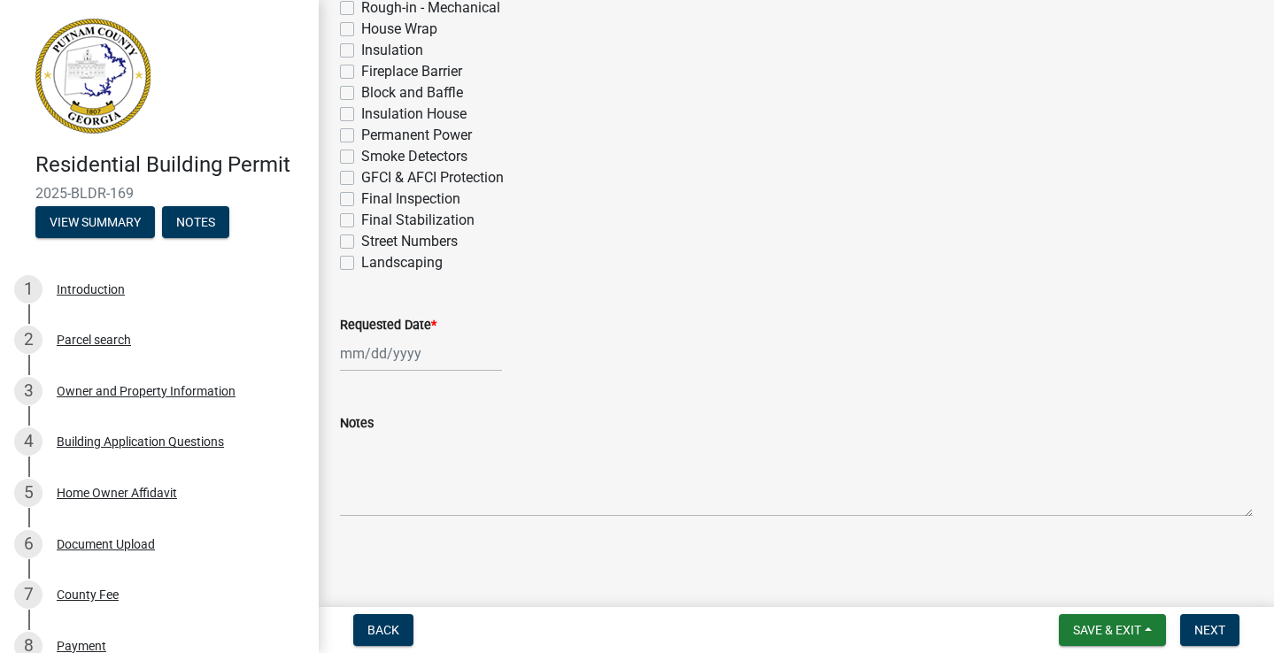
scroll to position [753, 0]
click at [360, 356] on div at bounding box center [421, 354] width 162 height 36
select select "9"
select select "2025"
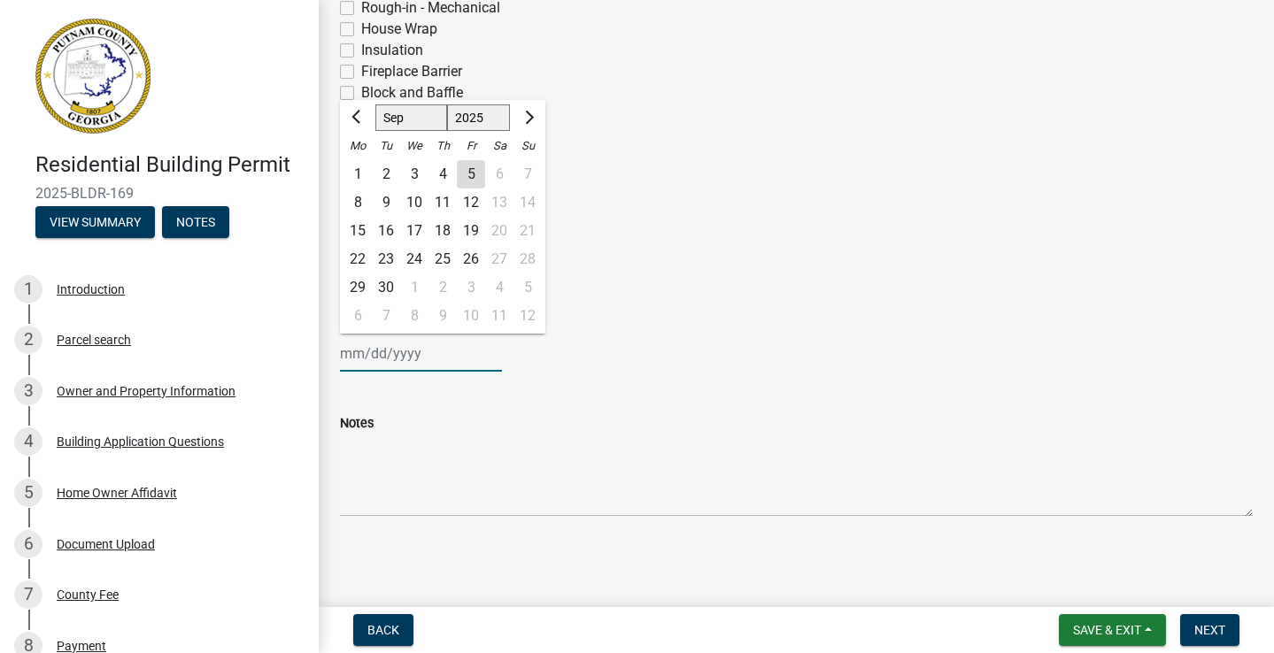
click at [360, 356] on input "Requested Date *" at bounding box center [421, 354] width 162 height 36
type input "[DATE]"
click at [1214, 630] on span "Next" at bounding box center [1210, 630] width 31 height 14
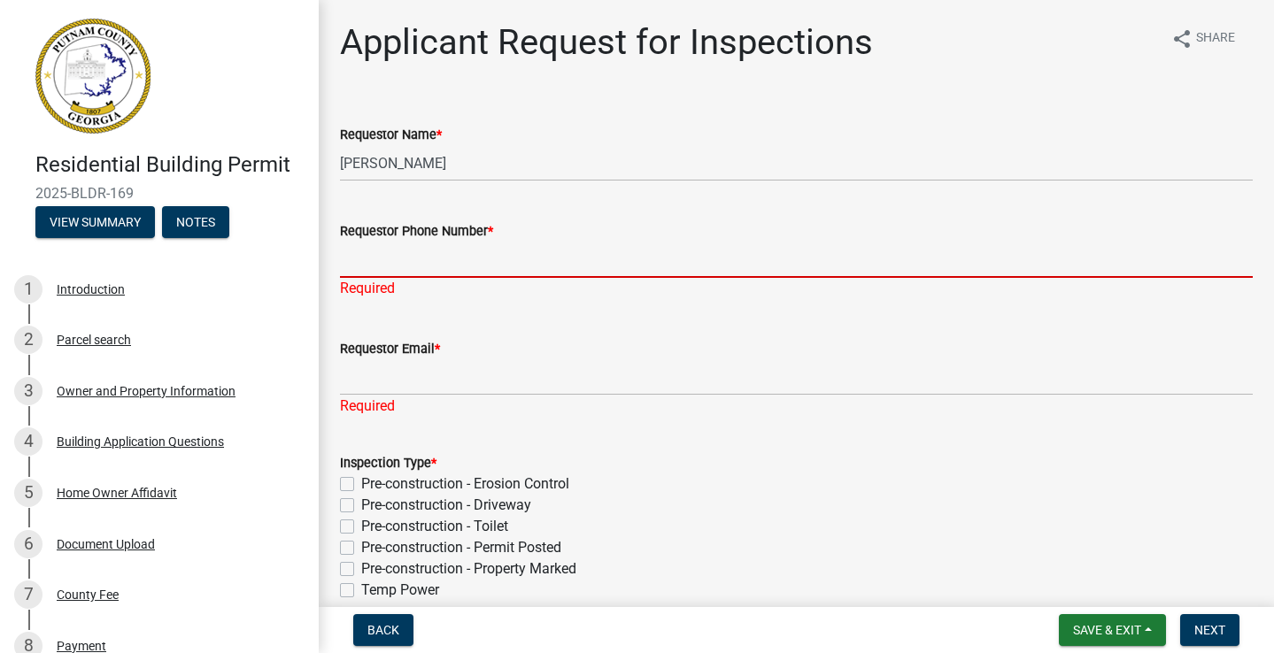
click at [355, 266] on input "Requestor Phone Number *" at bounding box center [796, 260] width 913 height 36
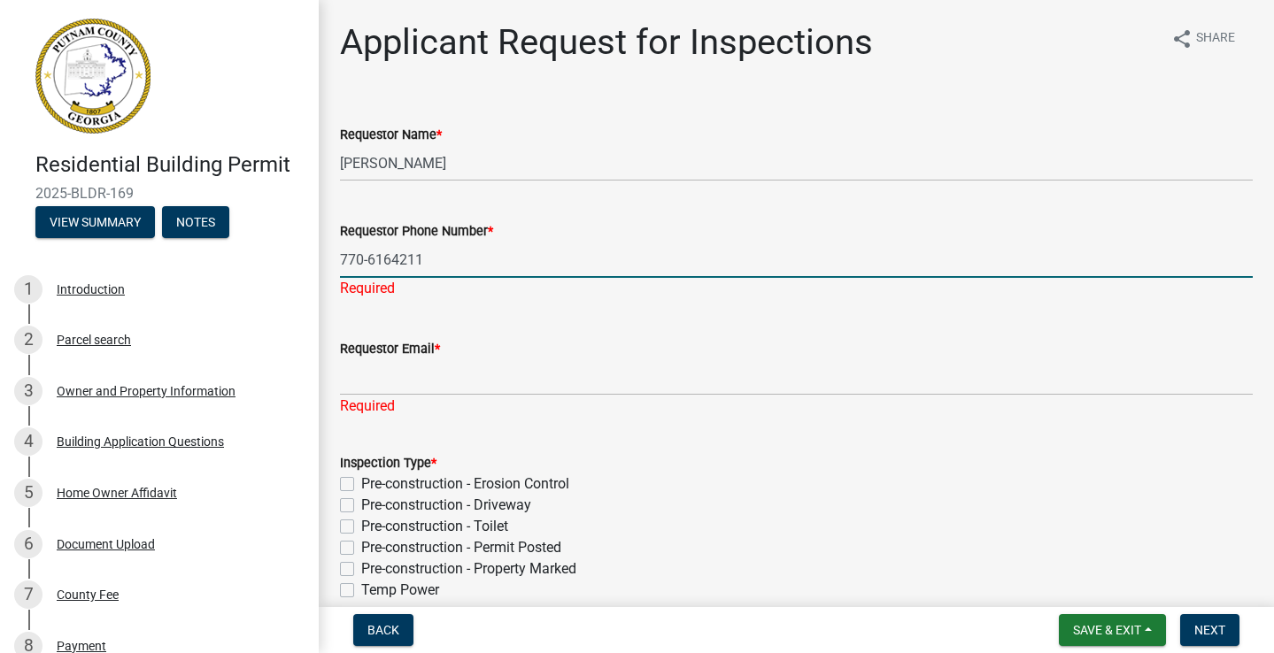
type input "770-6164211"
click at [367, 382] on div "Requestor Email * Required" at bounding box center [796, 365] width 913 height 104
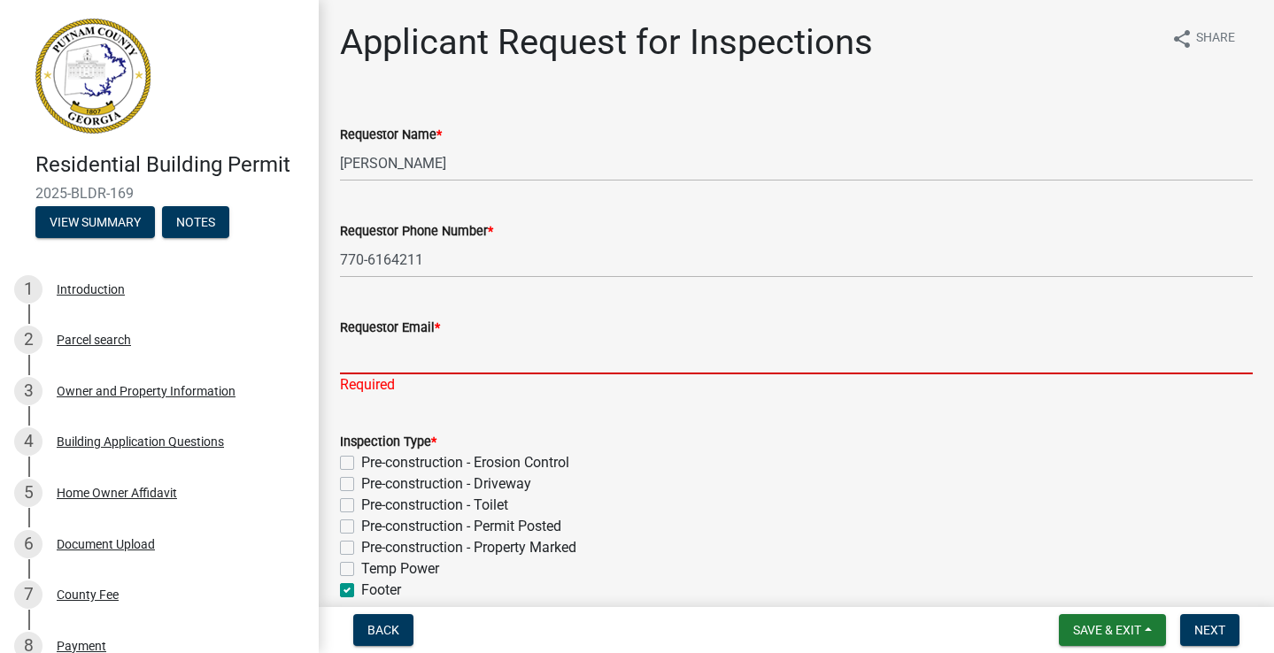
type input "[EMAIL_ADDRESS][DOMAIN_NAME]"
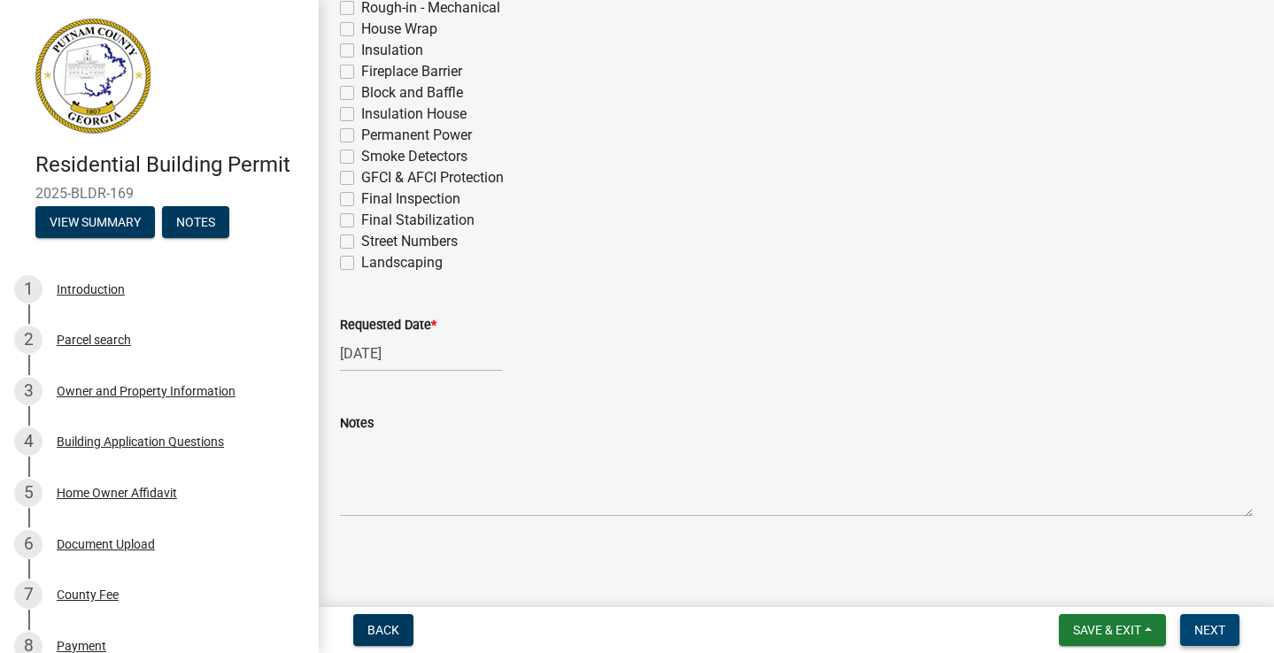
click at [1210, 637] on span "Next" at bounding box center [1210, 630] width 31 height 14
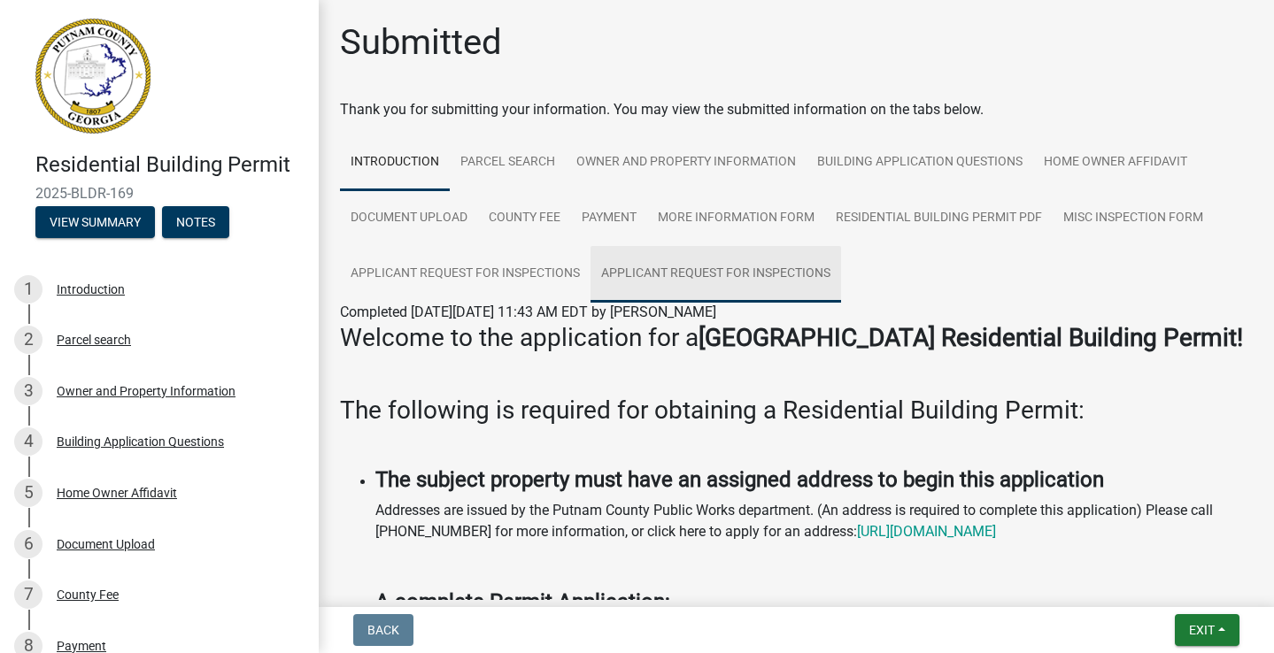
click at [723, 269] on link "Applicant Request for Inspections" at bounding box center [716, 274] width 251 height 57
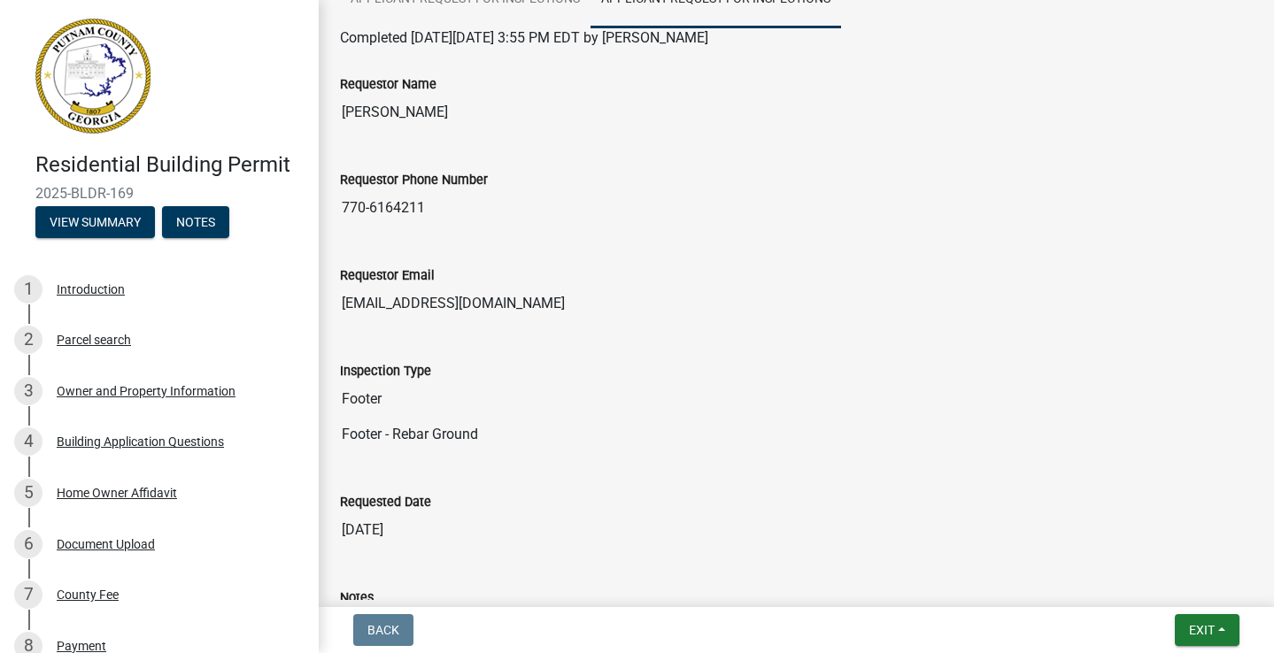
scroll to position [275, 0]
click at [1191, 636] on span "Exit" at bounding box center [1202, 630] width 26 height 14
click at [1126, 584] on button "Save & Exit" at bounding box center [1170, 584] width 142 height 43
